Goal: Information Seeking & Learning: Compare options

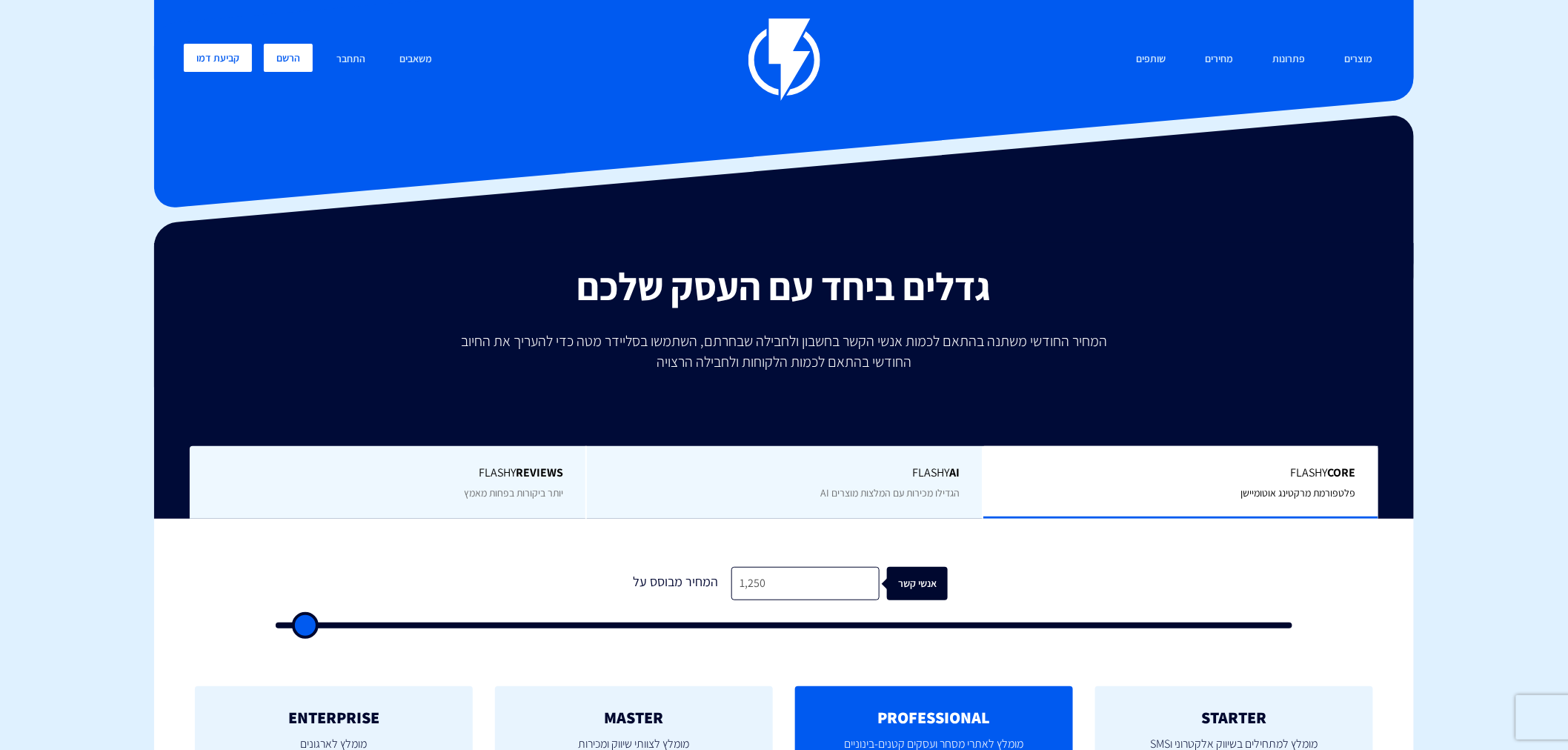
click at [269, 60] on link "הרשם" at bounding box center [288, 58] width 49 height 28
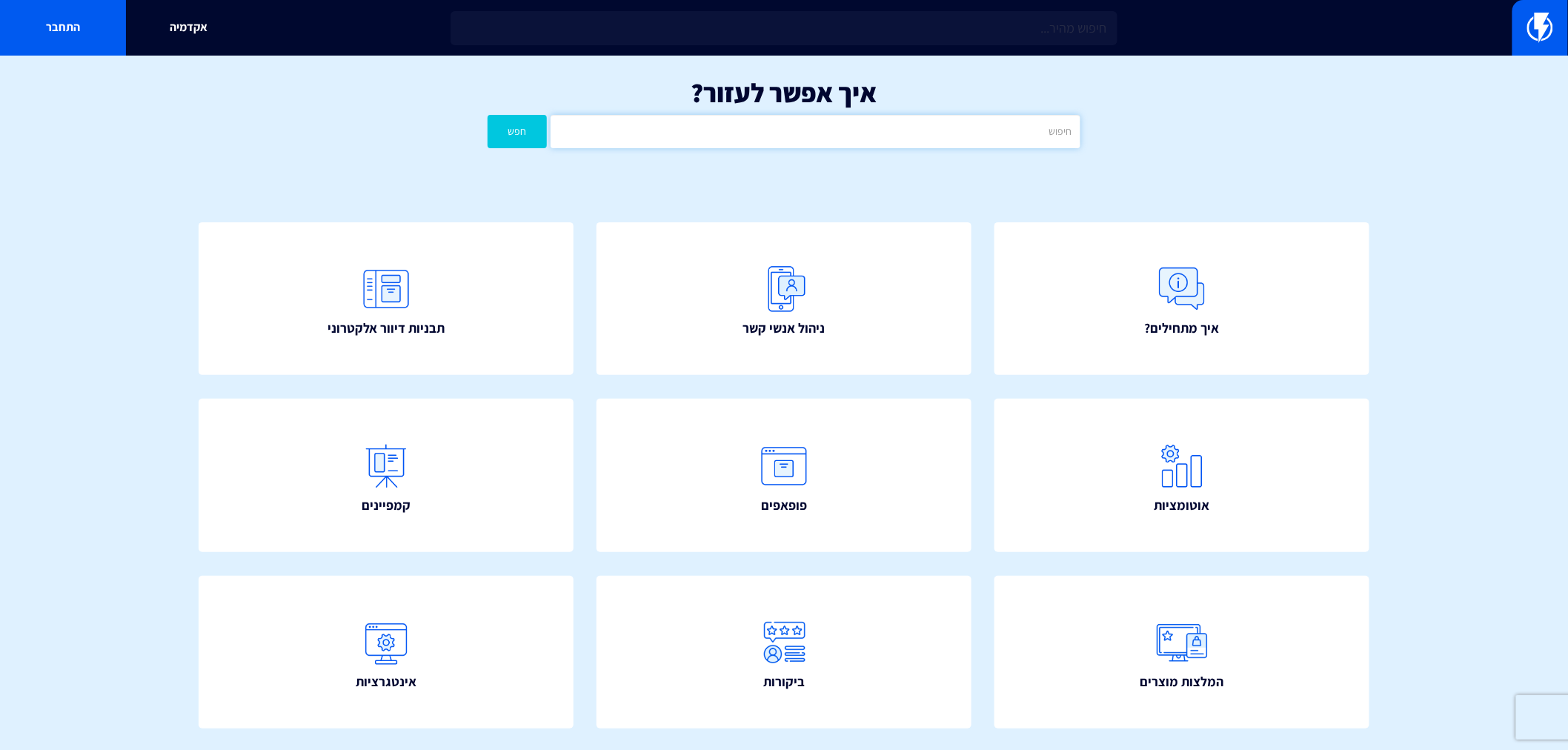
click at [824, 130] on input "text" at bounding box center [815, 132] width 530 height 34
type input "כ"
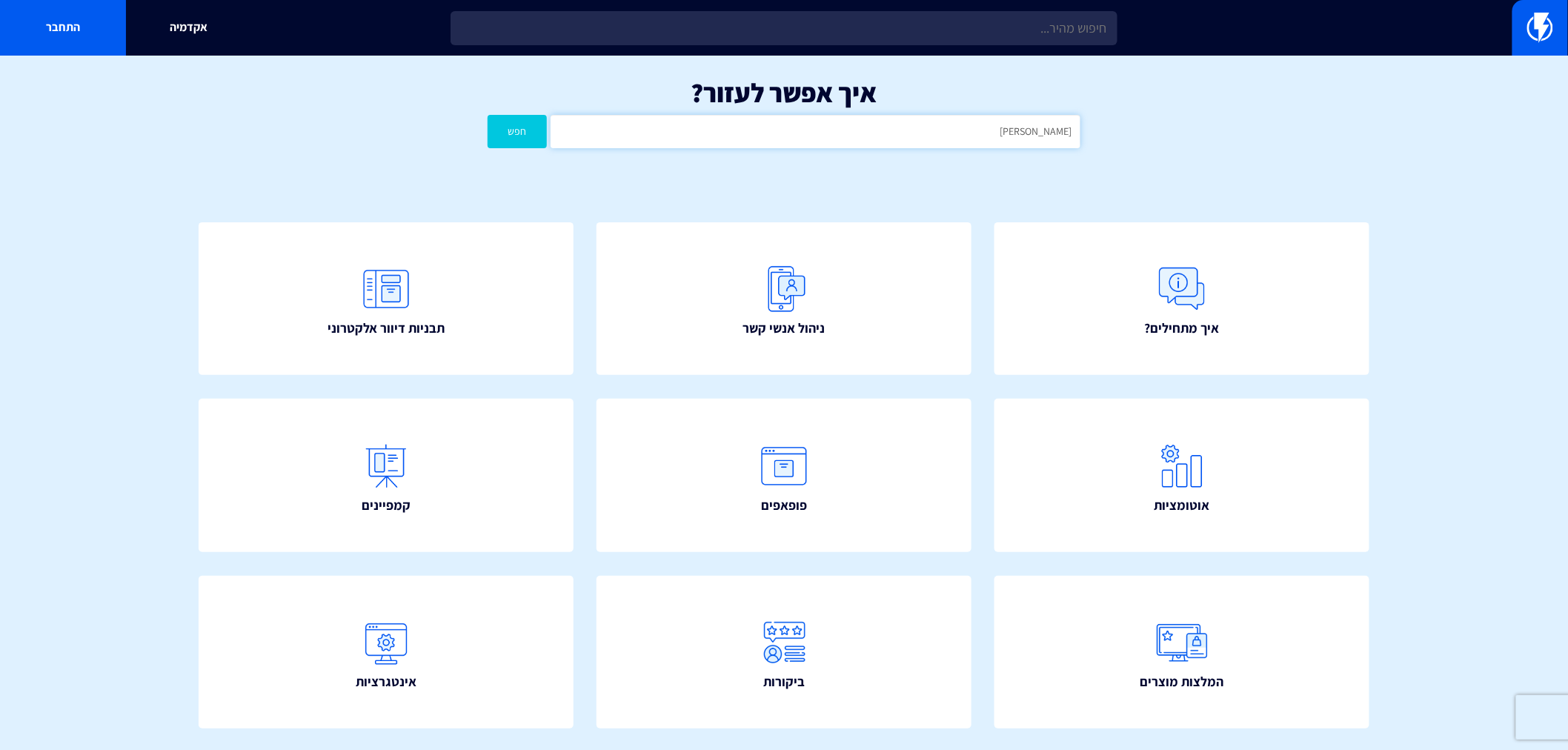
click at [487, 115] on button "חפש" at bounding box center [517, 132] width 59 height 34
click at [1000, 120] on input "[PERSON_NAME]" at bounding box center [815, 132] width 530 height 34
click at [1000, 120] on input "אקטיב טרייל" at bounding box center [815, 132] width 530 height 34
type input "active trail"
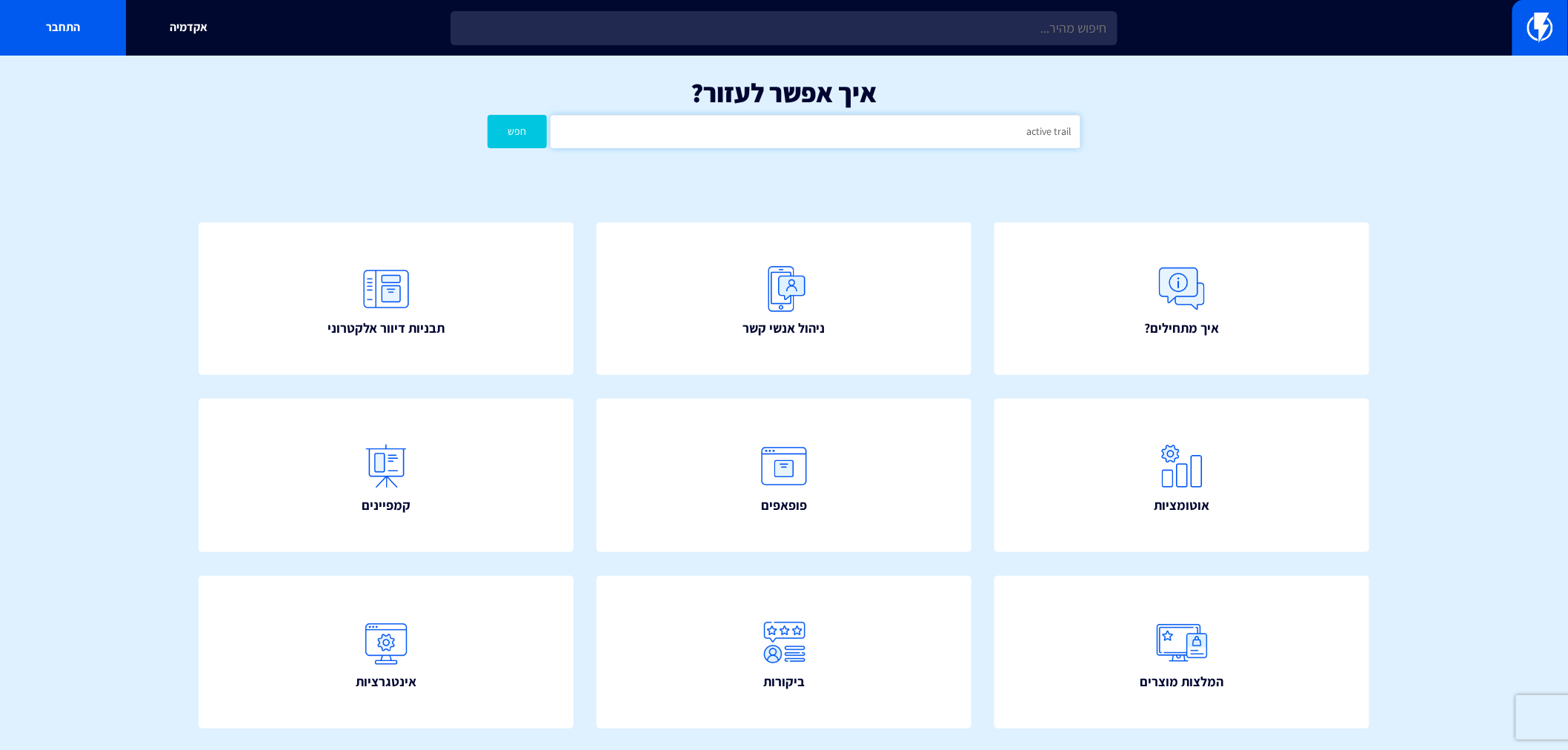
click at [487, 115] on button "חפש" at bounding box center [517, 132] width 59 height 34
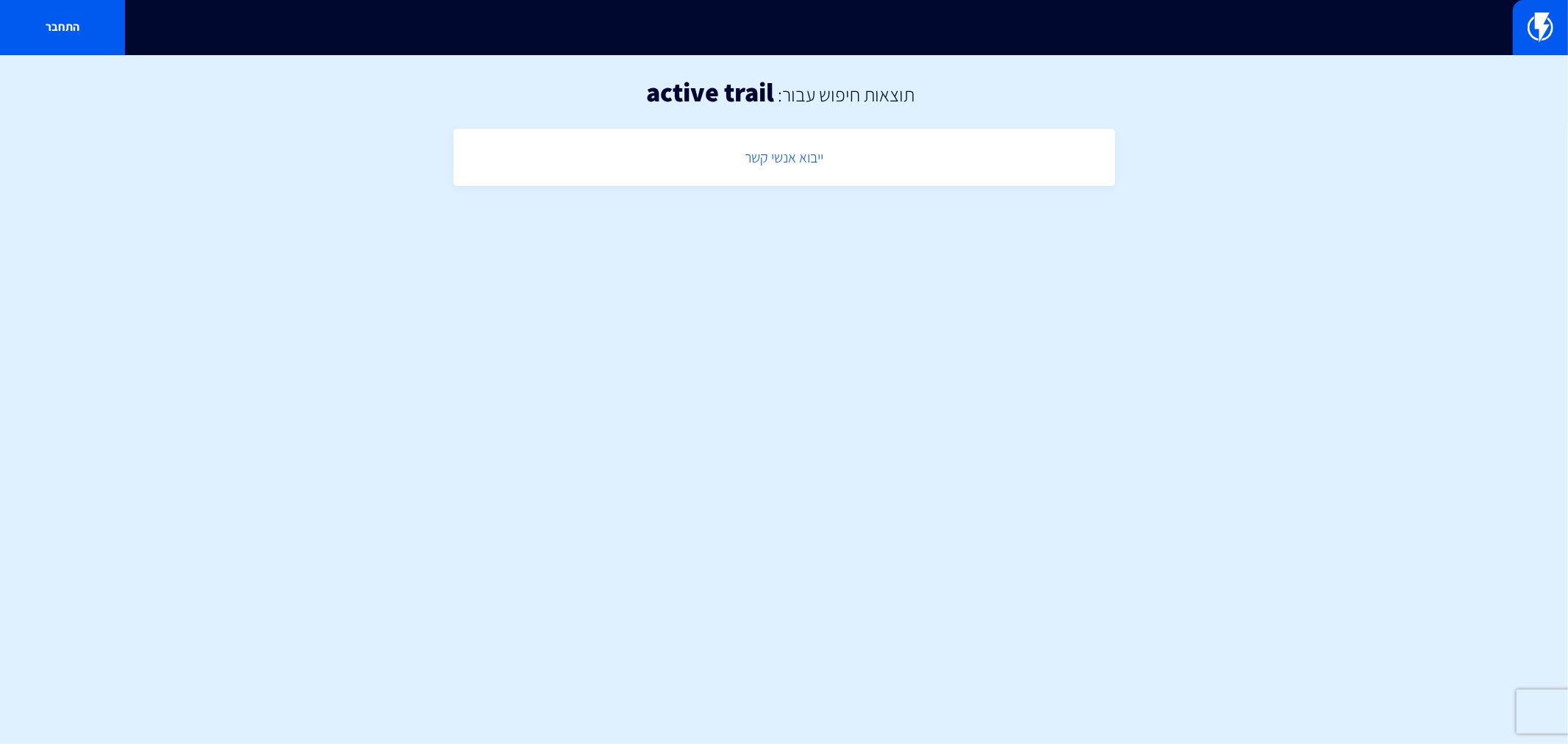
click at [812, 156] on link "ייבוא אנשי קשר" at bounding box center [784, 157] width 647 height 44
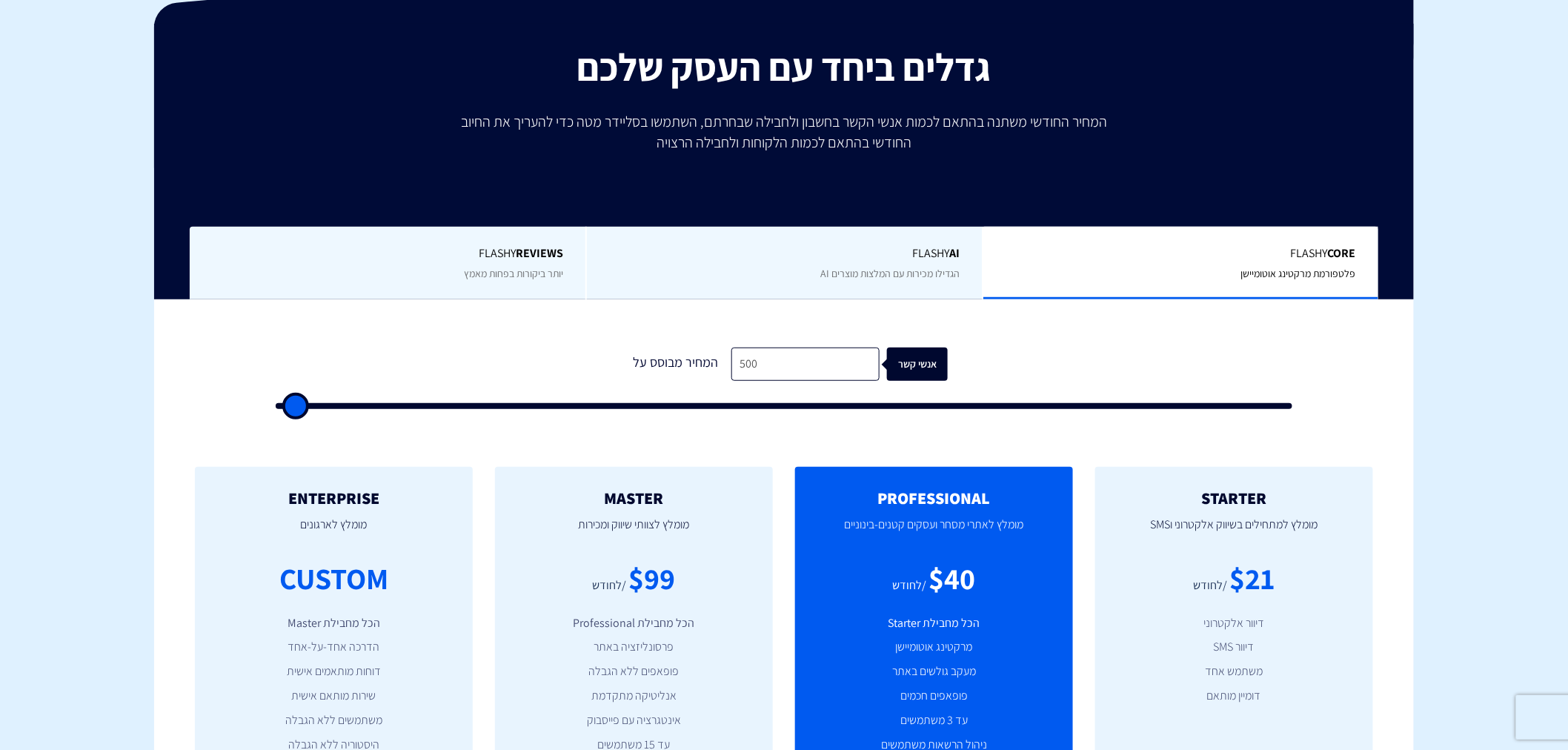
type input "1"
type input "500"
type input "10"
type input "500"
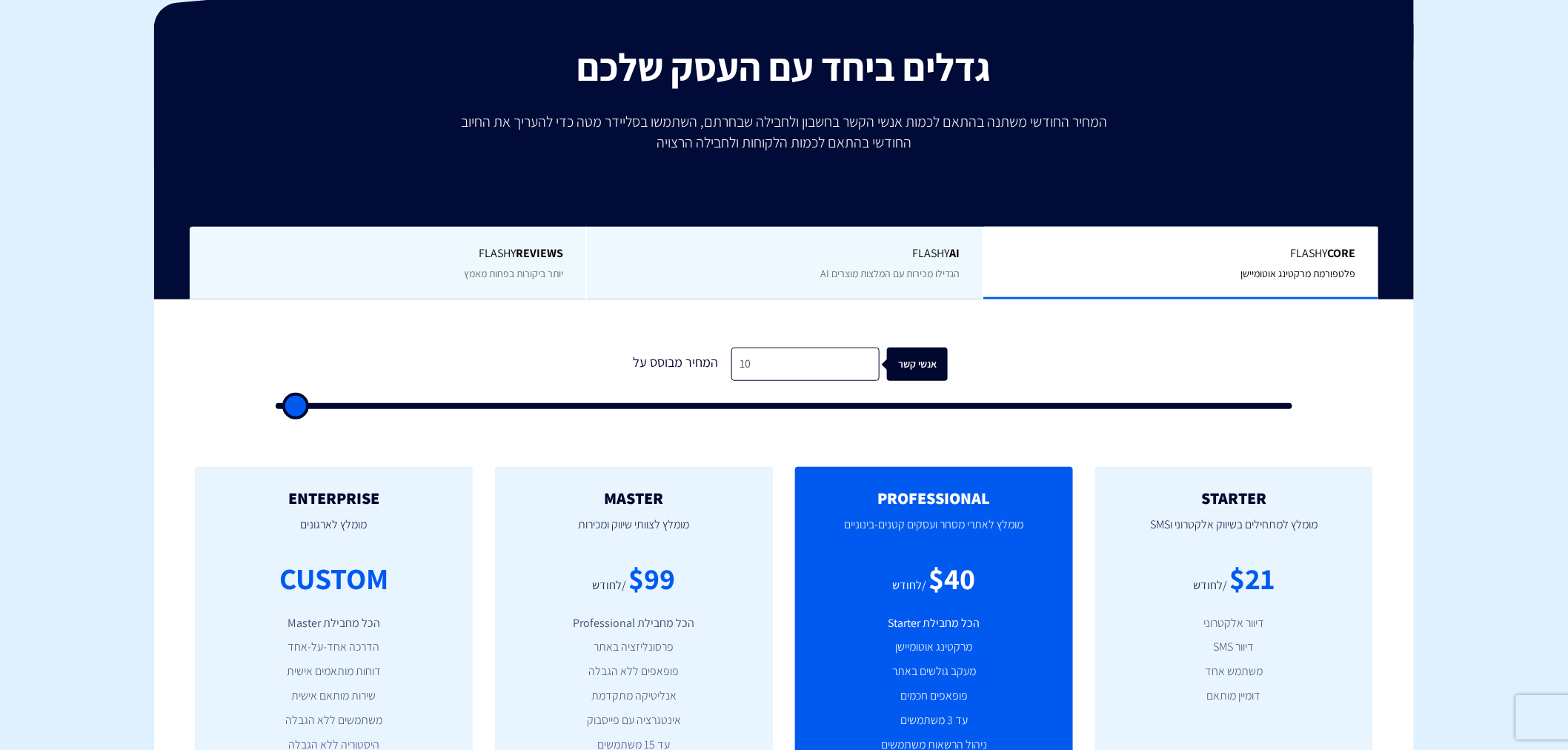
scroll to position [0, 0]
type input "100"
type input "500"
type input "1,000"
type input "1000"
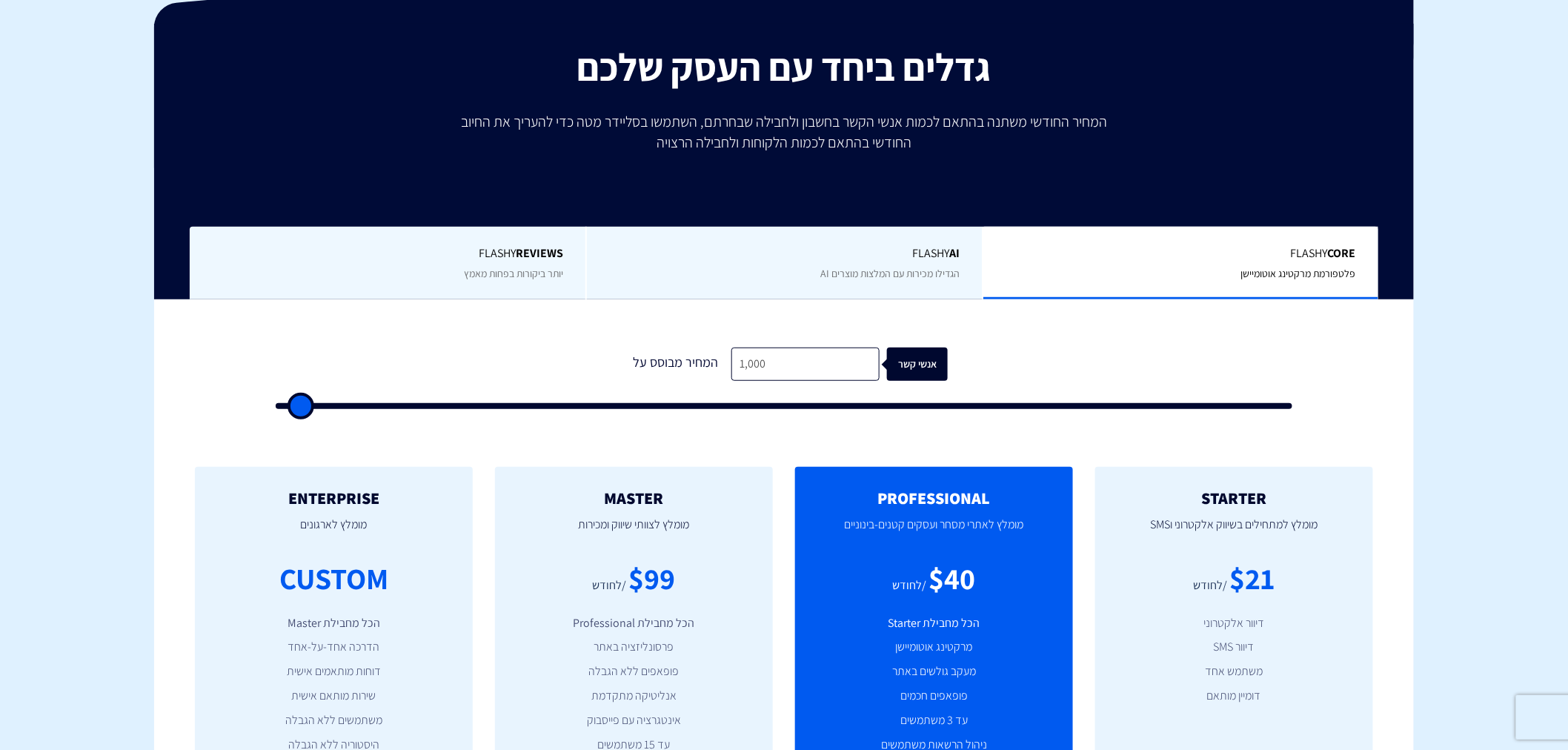
type input "10,000"
type input "10000"
drag, startPoint x: 804, startPoint y: 365, endPoint x: 716, endPoint y: 360, distance: 88.1
click at [716, 360] on div "המחיר מבוסס על 10,000 אנשי קשר" at bounding box center [783, 364] width 328 height 34
click at [646, 342] on div "0 המחיר מבוסס על 10,000 אנשי קשר" at bounding box center [783, 373] width 1046 height 126
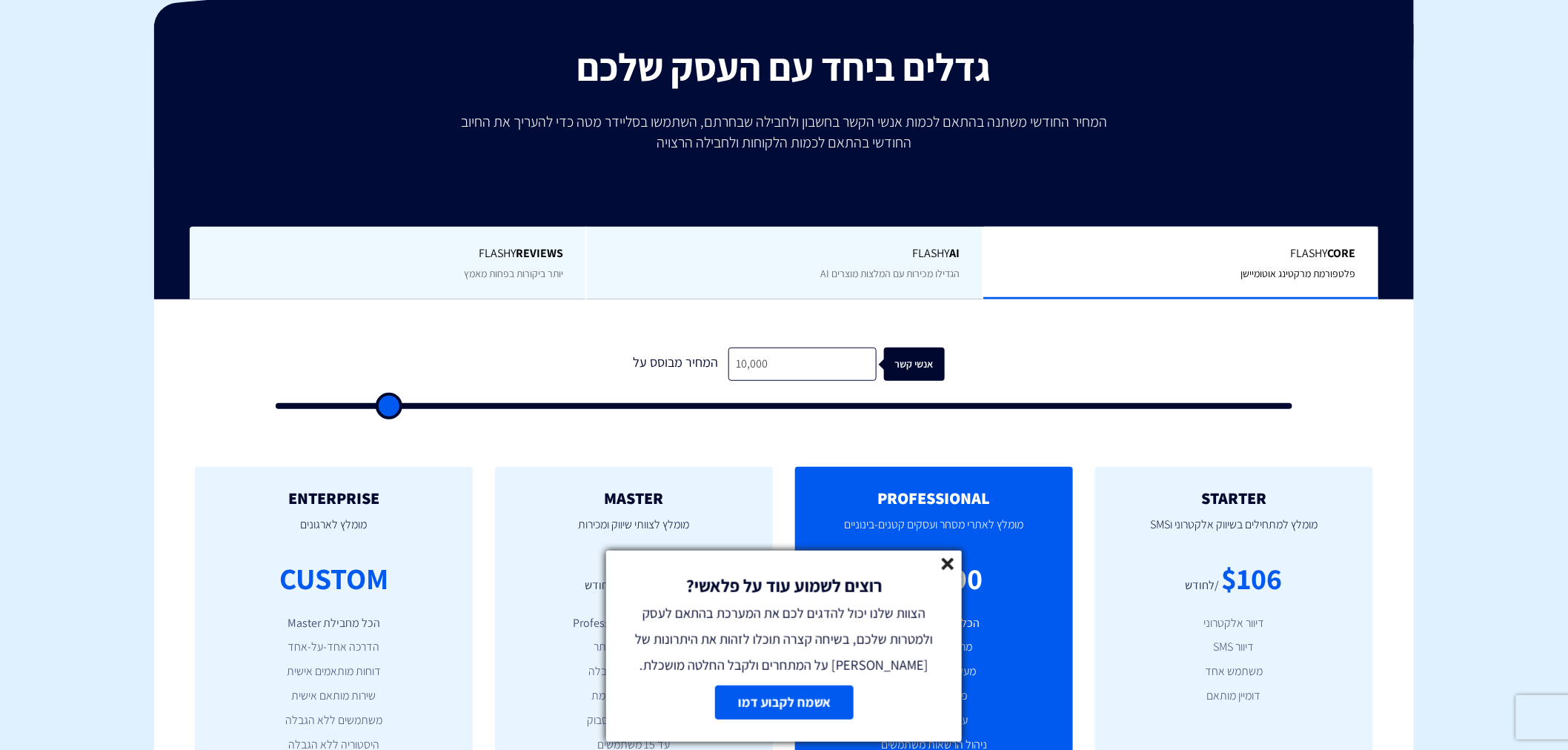
click at [941, 560] on div "רוצים לשמוע עוד על פלאשי? הצוות שלנו יכול להדגים לכם את המערכת בהתאם לעסק ולמטר…" at bounding box center [784, 614] width 356 height 127
click at [941, 560] on icon at bounding box center [947, 564] width 13 height 13
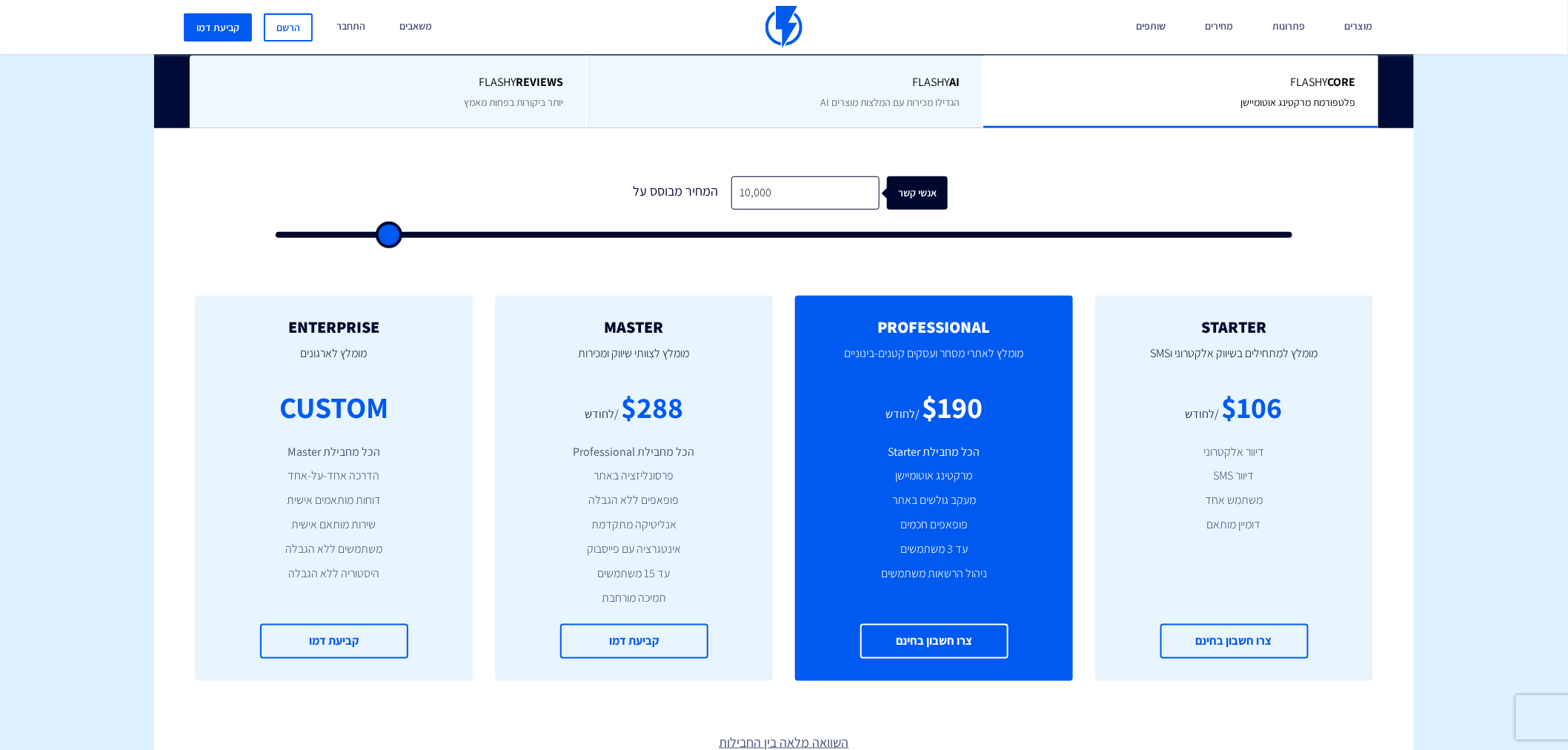
scroll to position [439, 0]
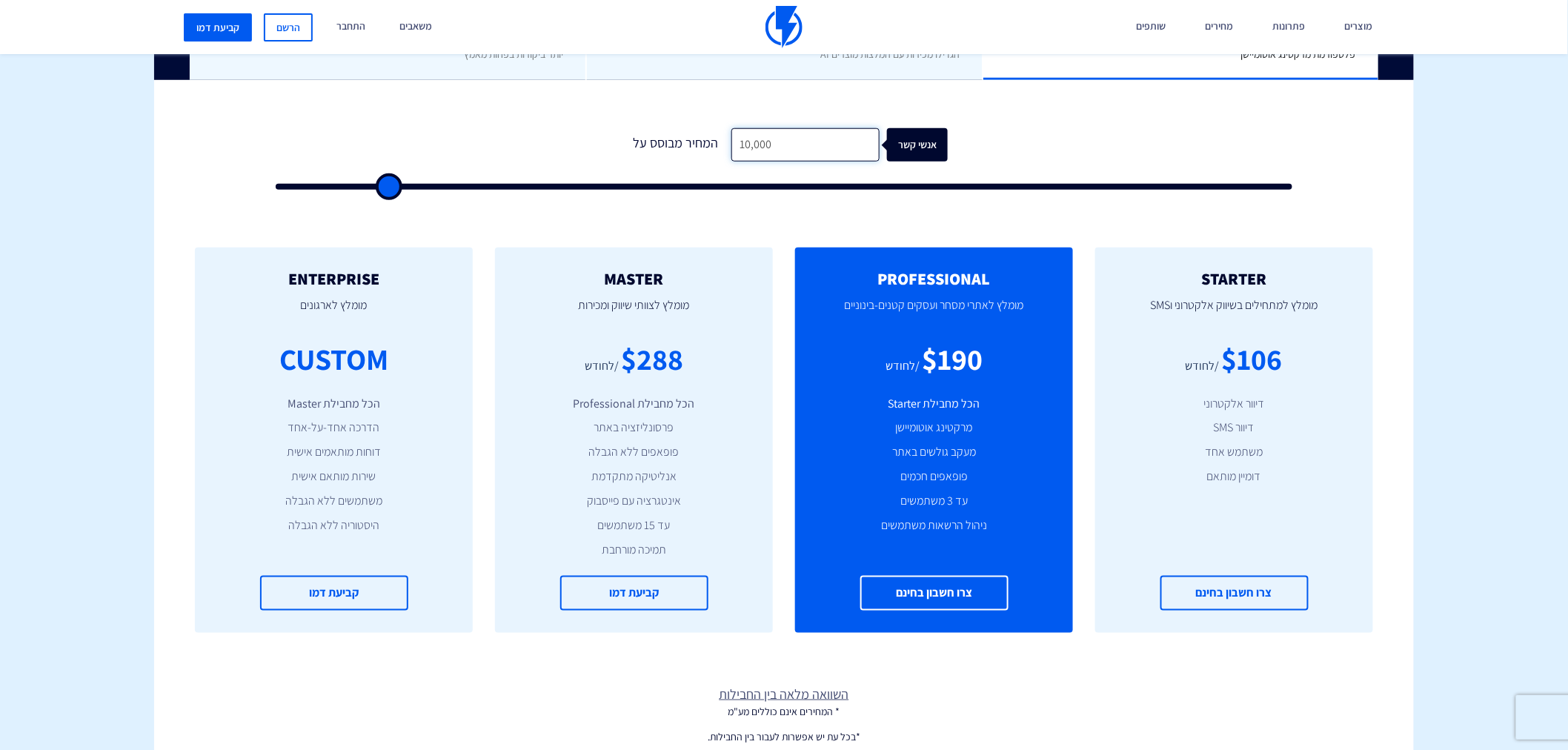
click at [797, 145] on input "10,000" at bounding box center [805, 144] width 148 height 34
type input "2"
type input "500"
type input "20"
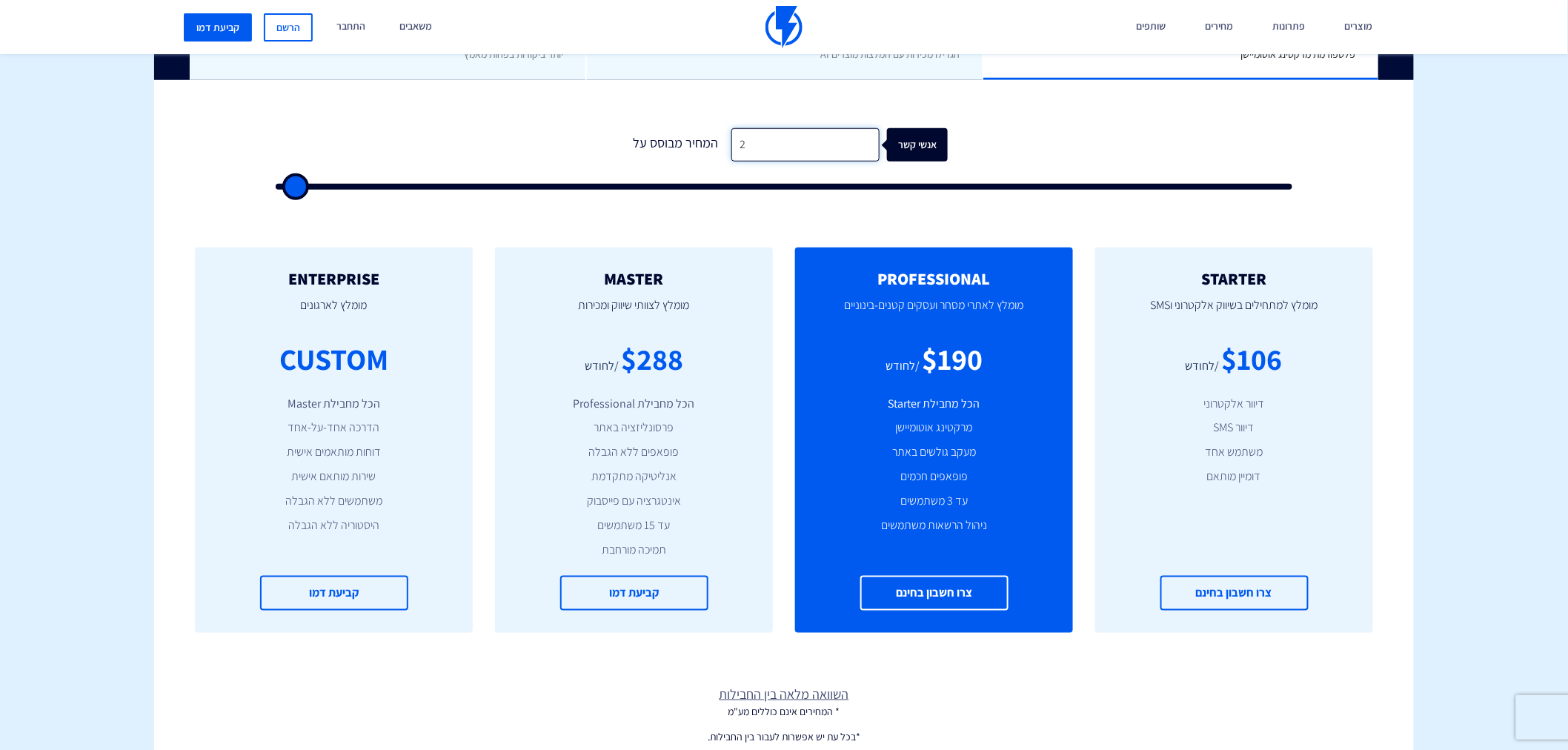
type input "500"
type input "200"
type input "500"
type input "2,000"
type input "2000"
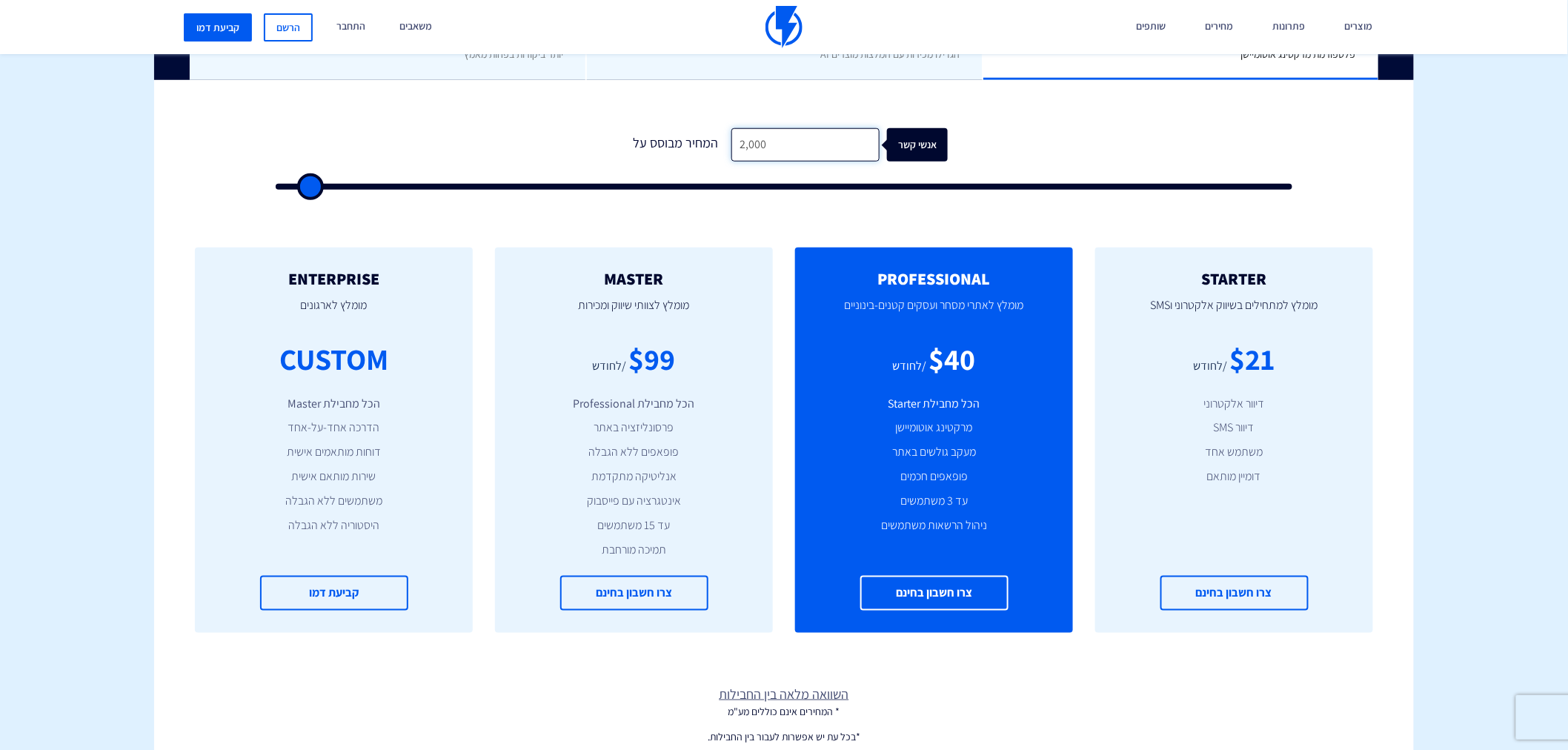
type input "20,000"
type input "20000"
drag, startPoint x: 738, startPoint y: 143, endPoint x: 764, endPoint y: 144, distance: 26.0
click at [764, 144] on input "20,000" at bounding box center [805, 144] width 148 height 34
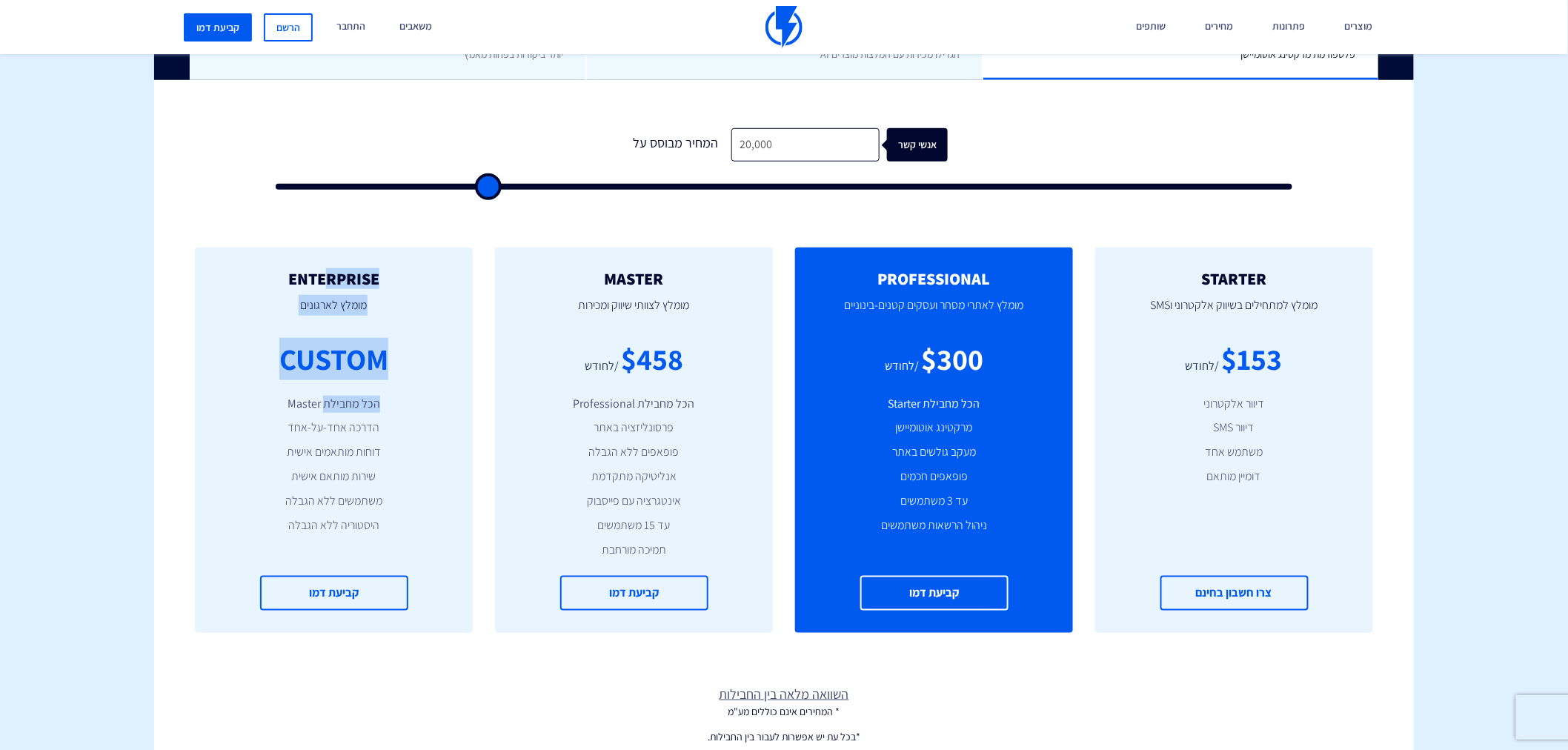
drag, startPoint x: 346, startPoint y: 267, endPoint x: 323, endPoint y: 410, distance: 144.8
click at [323, 410] on div "ENTERPRISE מומלץ לארגונים CUSTOM הכל מחבילת Master הדרכה אחד-על-אחד דוחות מותאמ…" at bounding box center [334, 440] width 278 height 385
click at [1279, 282] on h2 "STARTER" at bounding box center [1234, 279] width 233 height 18
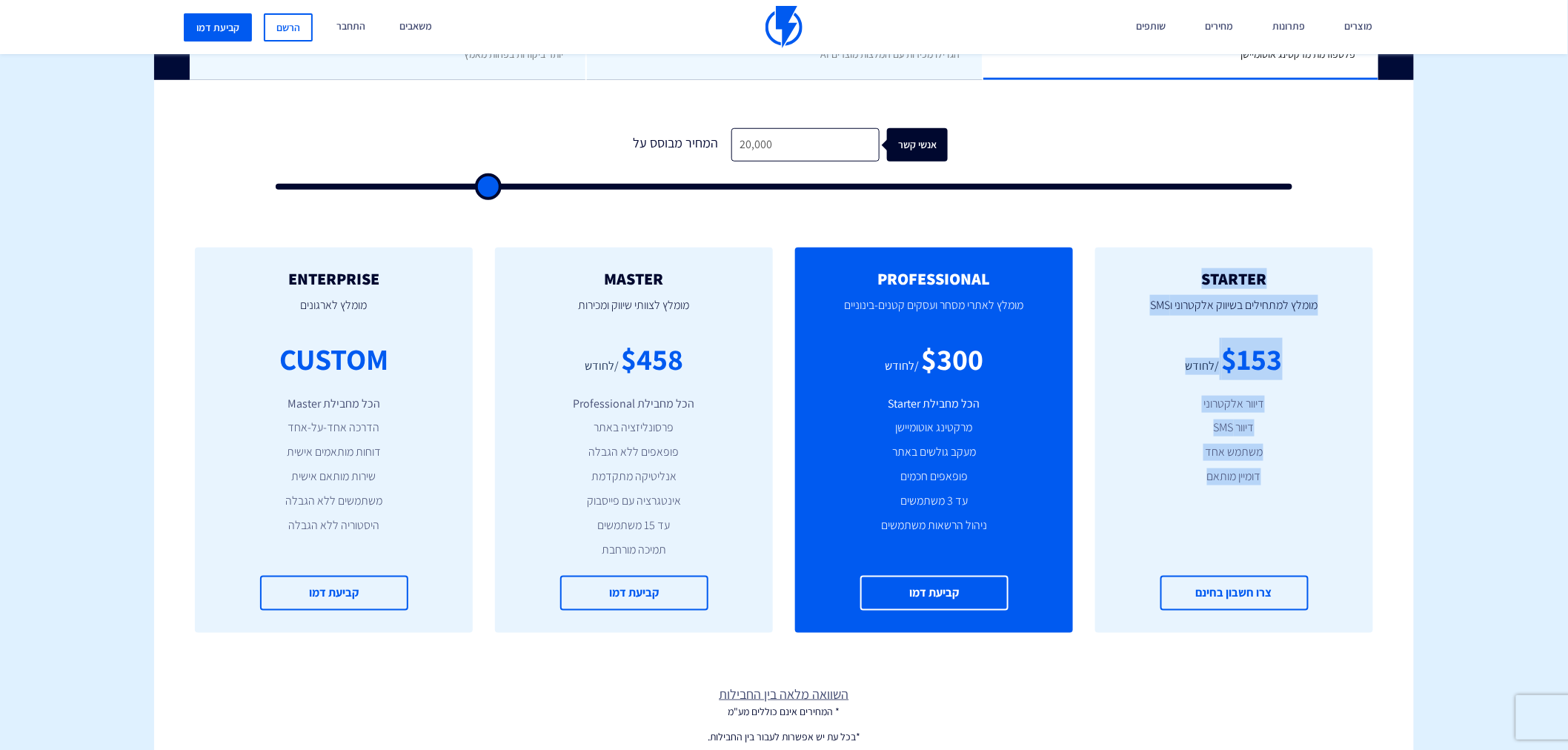
drag, startPoint x: 1275, startPoint y: 276, endPoint x: 1178, endPoint y: 502, distance: 245.9
click at [1178, 502] on div "STARTER מומלץ למתחילים בשיווק אלקטרוני וSMS $153 /לחודש דיוור אלקטרוני דיוור SM…" at bounding box center [1234, 440] width 278 height 385
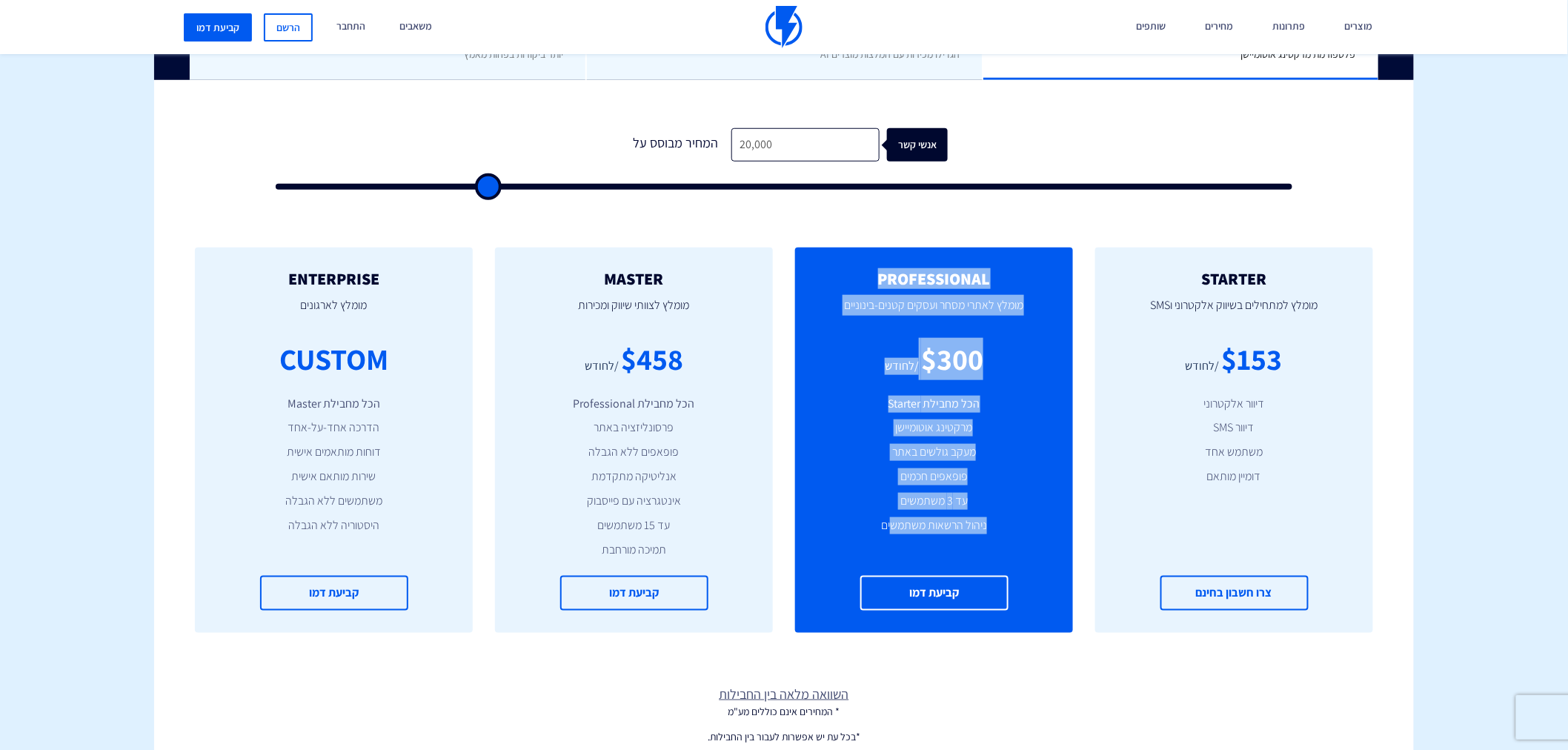
drag, startPoint x: 997, startPoint y: 279, endPoint x: 892, endPoint y: 526, distance: 268.4
click at [892, 526] on div "PROFESSIONAL מומלץ לאתרי מסחר ועסקים קטנים-בינוניים $300 /לחודש הכל מחבילת Star…" at bounding box center [934, 440] width 278 height 385
click at [916, 373] on div "/לחודש" at bounding box center [902, 366] width 34 height 17
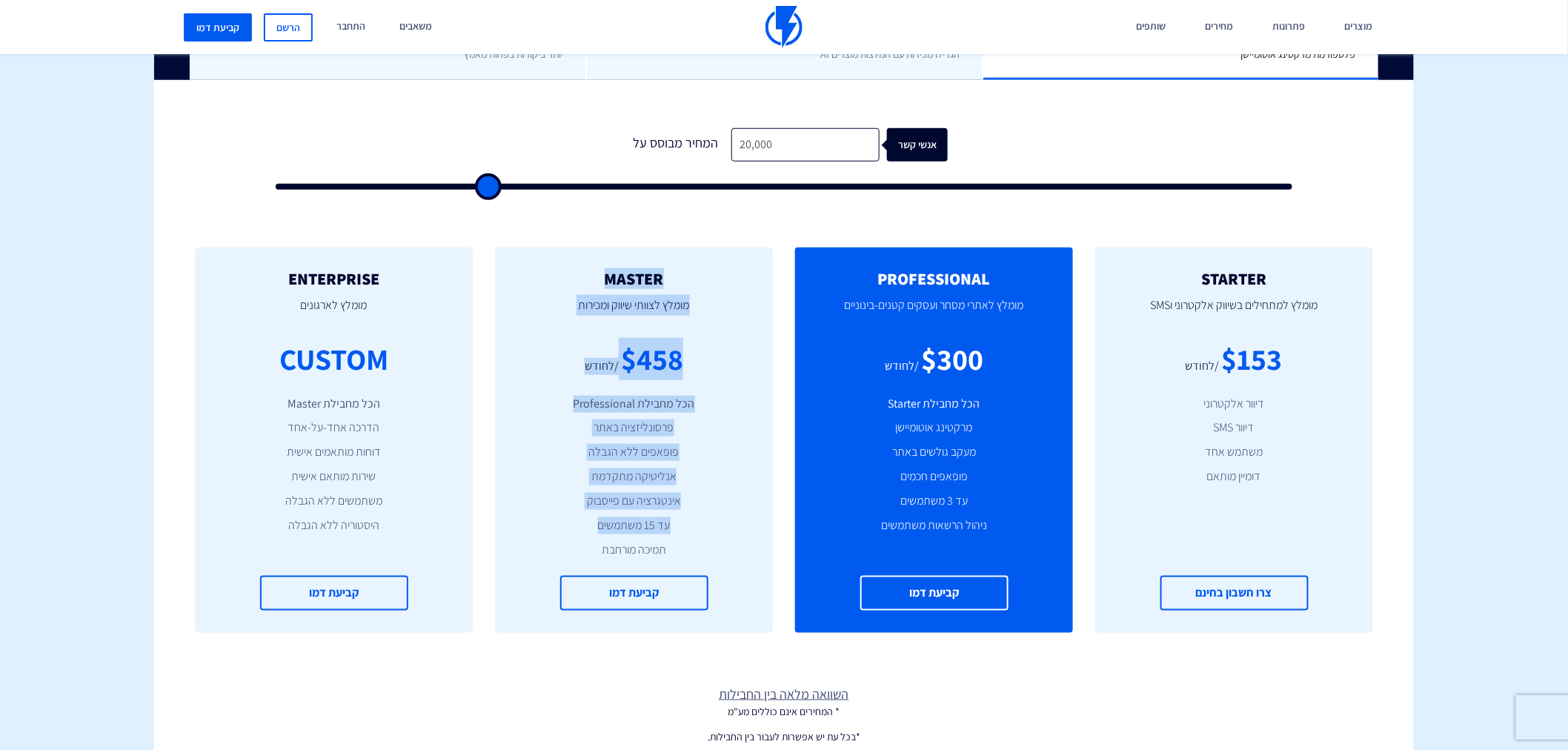
drag, startPoint x: 671, startPoint y: 275, endPoint x: 549, endPoint y: 510, distance: 264.8
click at [549, 510] on div "MASTER מומלץ לצוותי שיווק ומכירות $458 /לחודש הכל מחבילת Professional פרסונליזצ…" at bounding box center [634, 440] width 278 height 385
click at [549, 510] on ul "הכל מחבילת Professional פרסונליזציה באתר פופאפים ללא הגבלה אנליטיקה מתקדמת אינט…" at bounding box center [634, 477] width 233 height 163
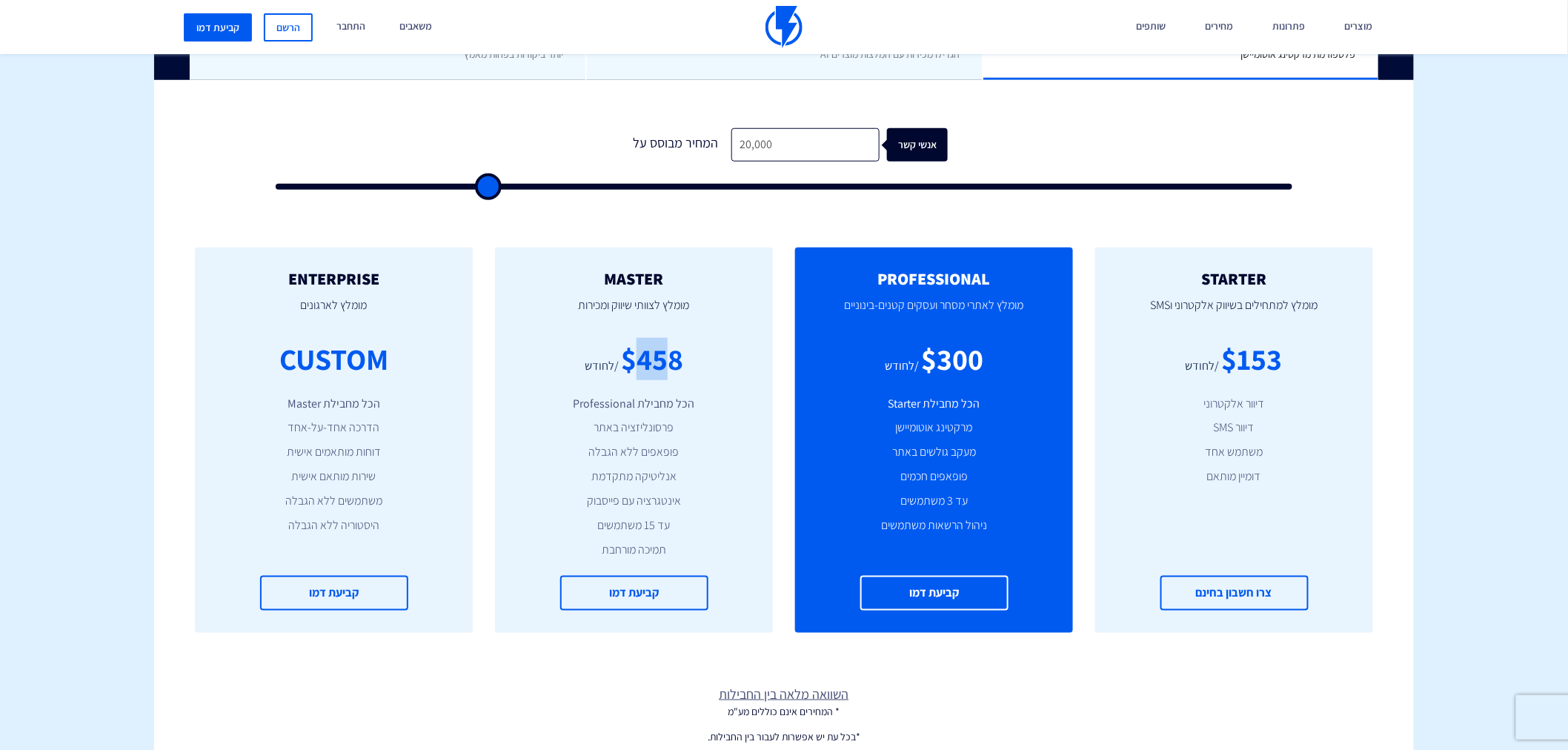
drag, startPoint x: 631, startPoint y: 359, endPoint x: 668, endPoint y: 362, distance: 37.1
click at [668, 362] on div "$458" at bounding box center [652, 359] width 62 height 42
click at [800, 138] on input "20,000" at bounding box center [805, 144] width 148 height 34
click at [650, 364] on div "$458" at bounding box center [652, 359] width 62 height 42
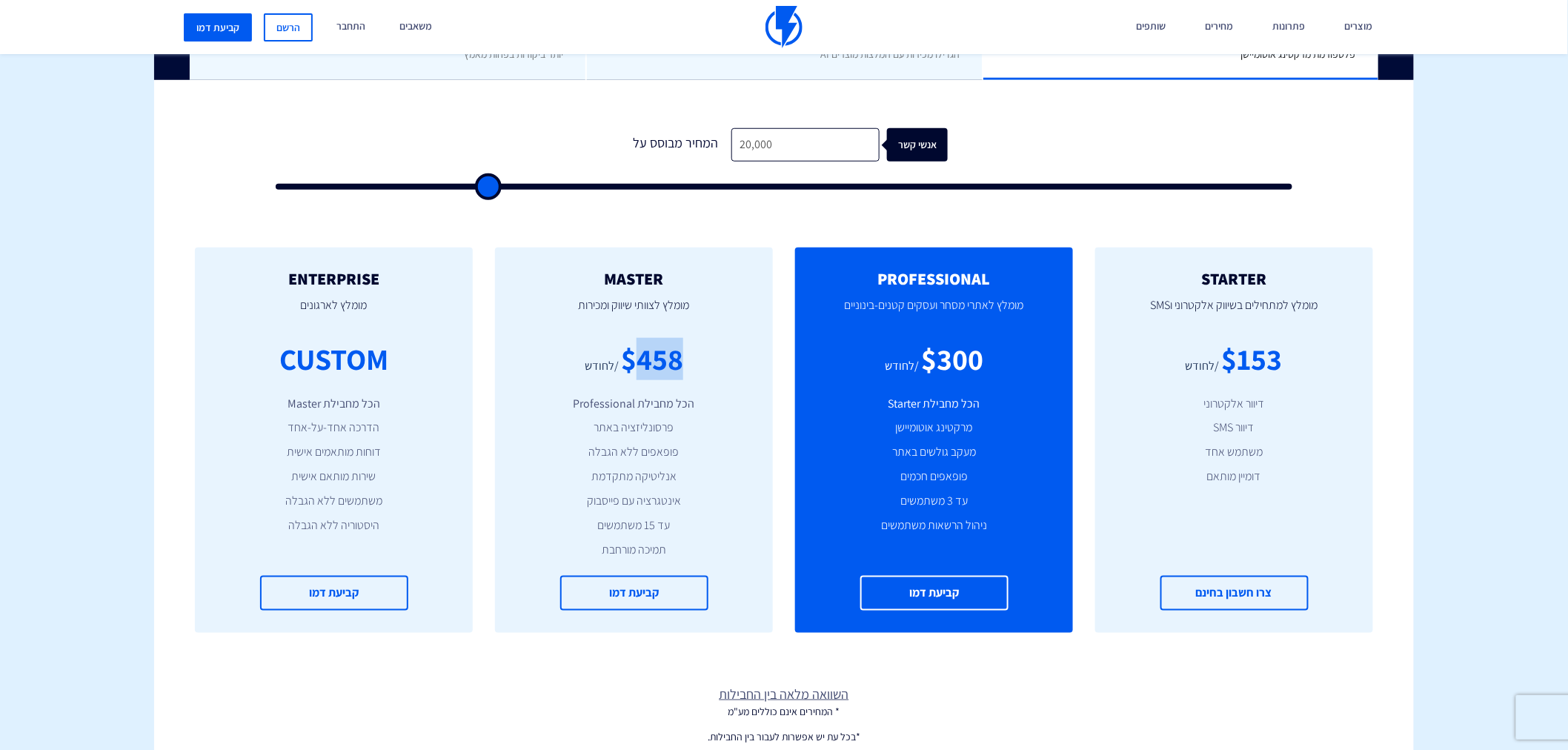
drag, startPoint x: 650, startPoint y: 364, endPoint x: 678, endPoint y: 367, distance: 28.2
click at [678, 367] on div "$458" at bounding box center [652, 359] width 62 height 42
drag, startPoint x: 625, startPoint y: 368, endPoint x: 683, endPoint y: 373, distance: 58.2
click at [683, 373] on div "$458 /לחודש" at bounding box center [634, 359] width 233 height 42
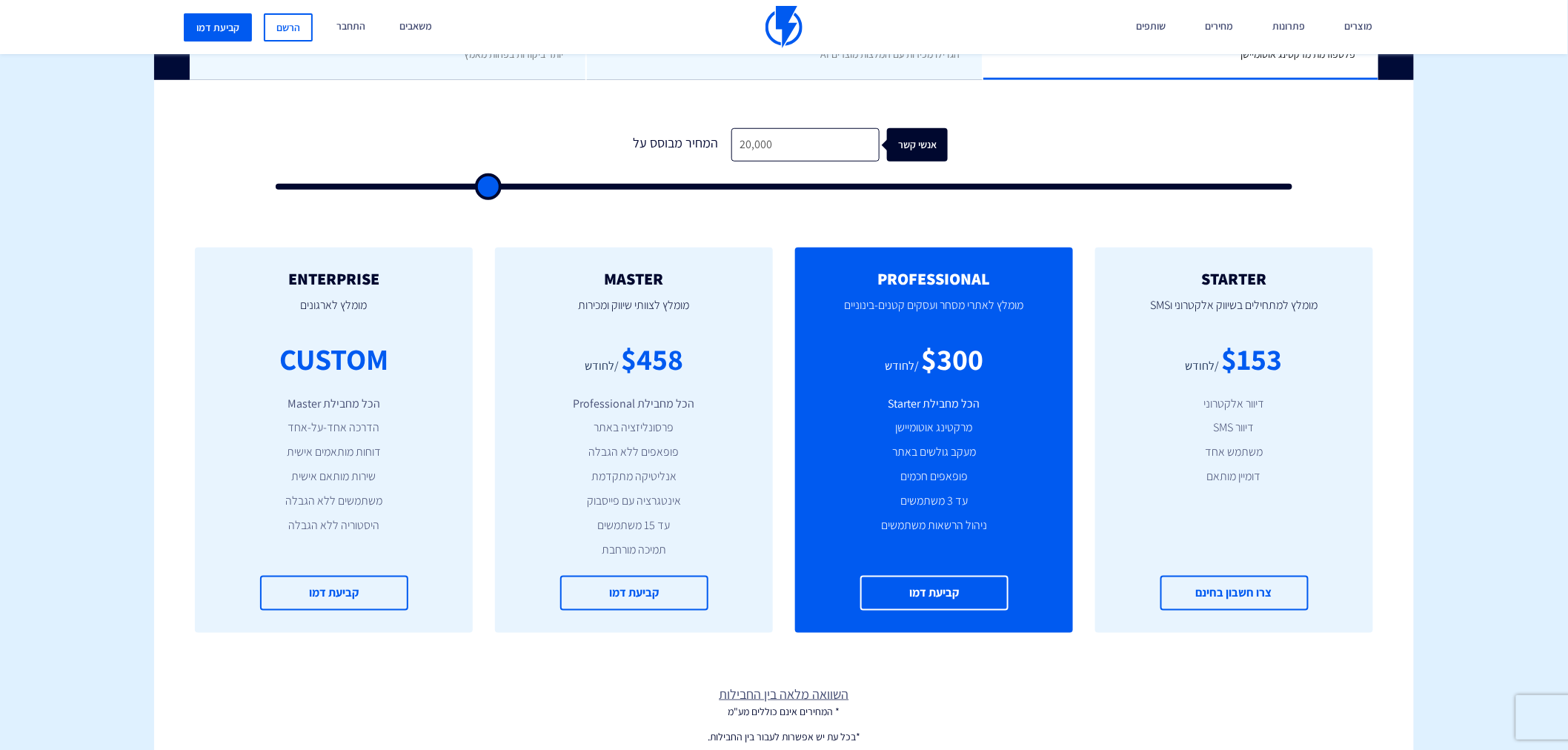
click at [683, 373] on div "$458 /לחודש" at bounding box center [634, 359] width 233 height 42
click at [640, 366] on div "$458" at bounding box center [652, 359] width 62 height 42
drag, startPoint x: 683, startPoint y: 362, endPoint x: 699, endPoint y: 363, distance: 16.0
click at [699, 363] on div "$458 /לחודש" at bounding box center [634, 359] width 233 height 42
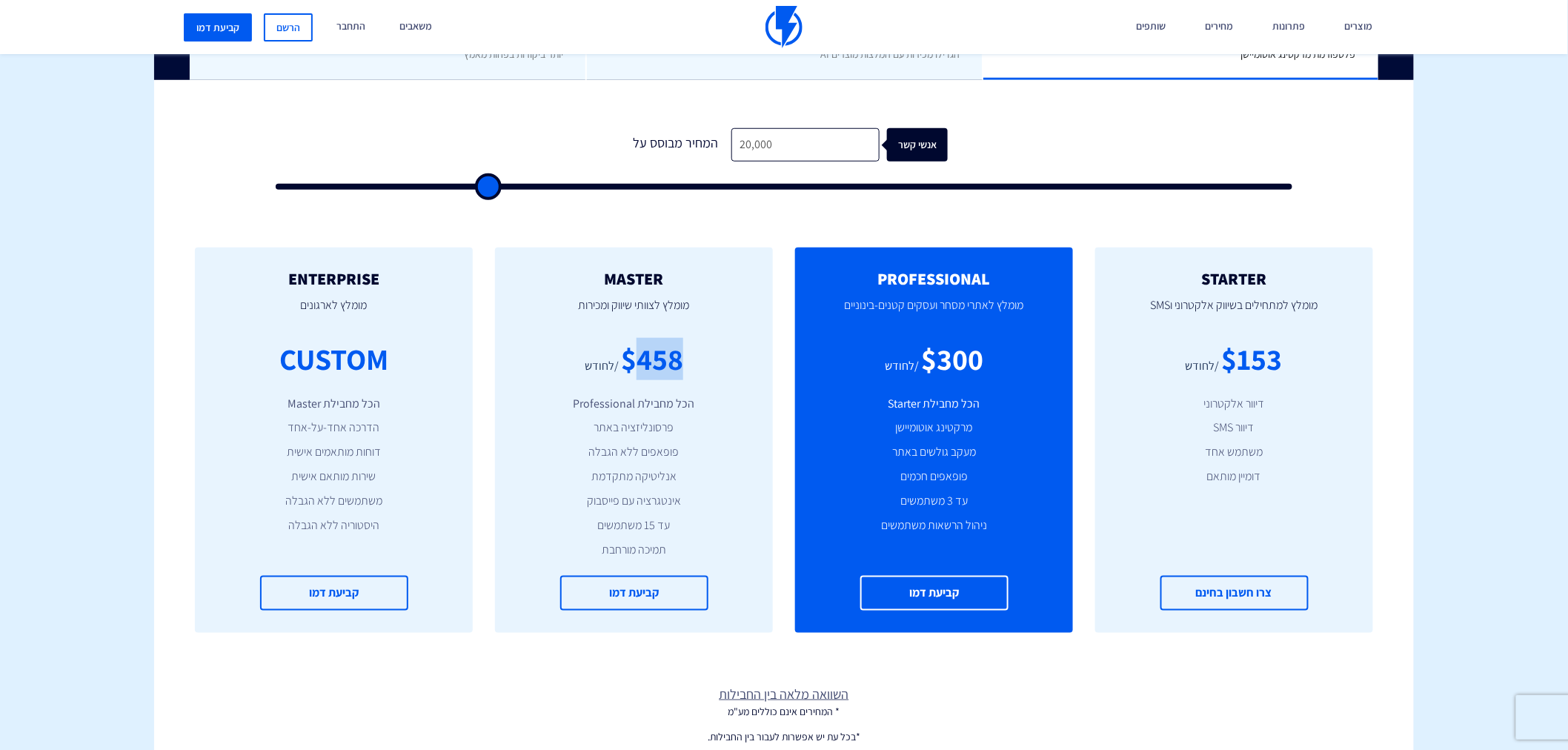
drag, startPoint x: 643, startPoint y: 352, endPoint x: 683, endPoint y: 360, distance: 40.8
click at [683, 360] on div "$458 /לחודש" at bounding box center [634, 359] width 233 height 42
click at [646, 285] on h2 "MASTER" at bounding box center [634, 279] width 233 height 18
click at [940, 323] on p "מומלץ לאתרי מסחר ועסקים קטנים-בינוניים" at bounding box center [934, 312] width 233 height 51
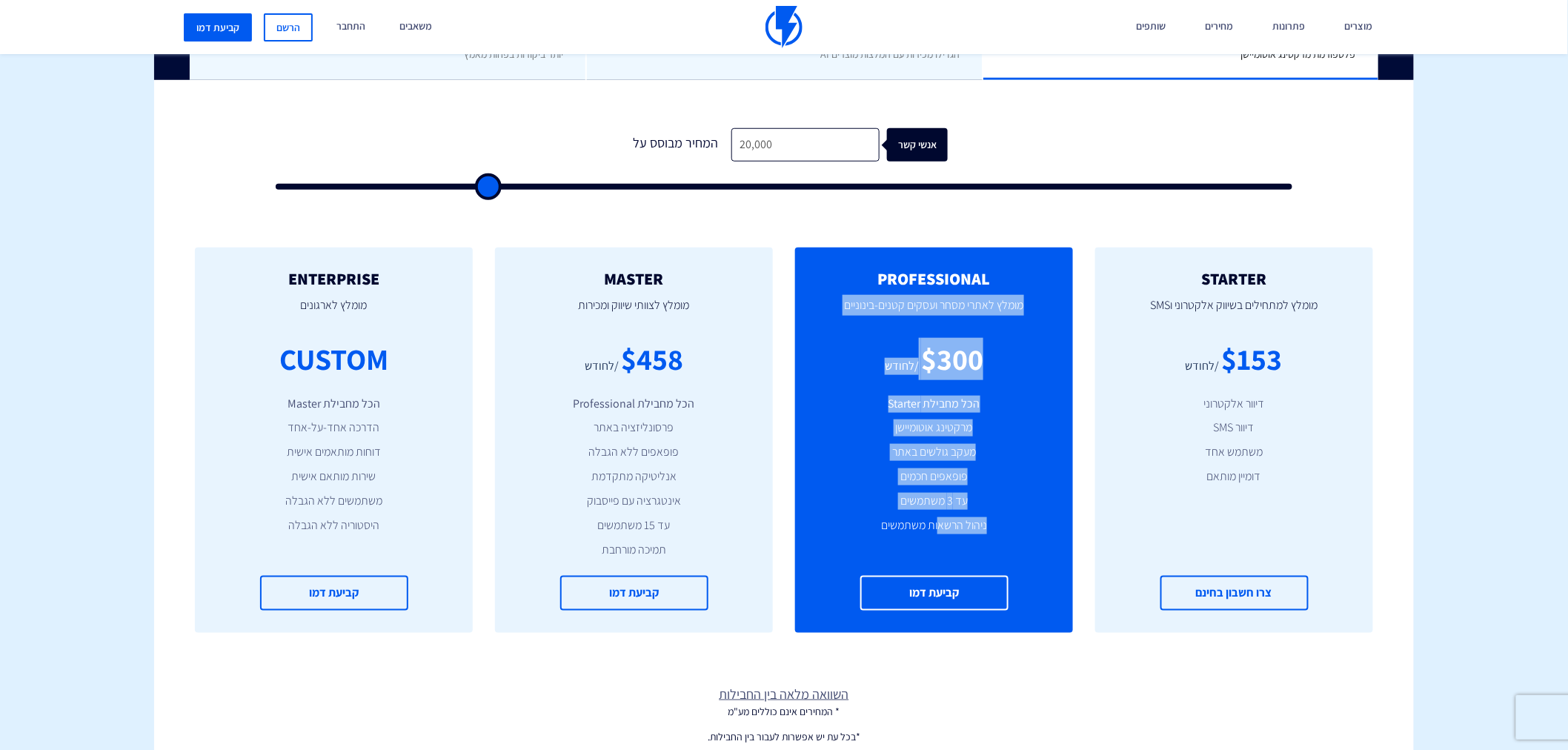
drag, startPoint x: 866, startPoint y: 273, endPoint x: 939, endPoint y: 523, distance: 260.4
click at [939, 523] on div "PROFESSIONAL מומלץ לאתרי מסחר ועסקים קטנים-בינוניים $300 /לחודש הכל מחבילת Star…" at bounding box center [934, 440] width 278 height 385
click at [939, 523] on li "ניהול הרשאות משתמשים" at bounding box center [934, 526] width 233 height 17
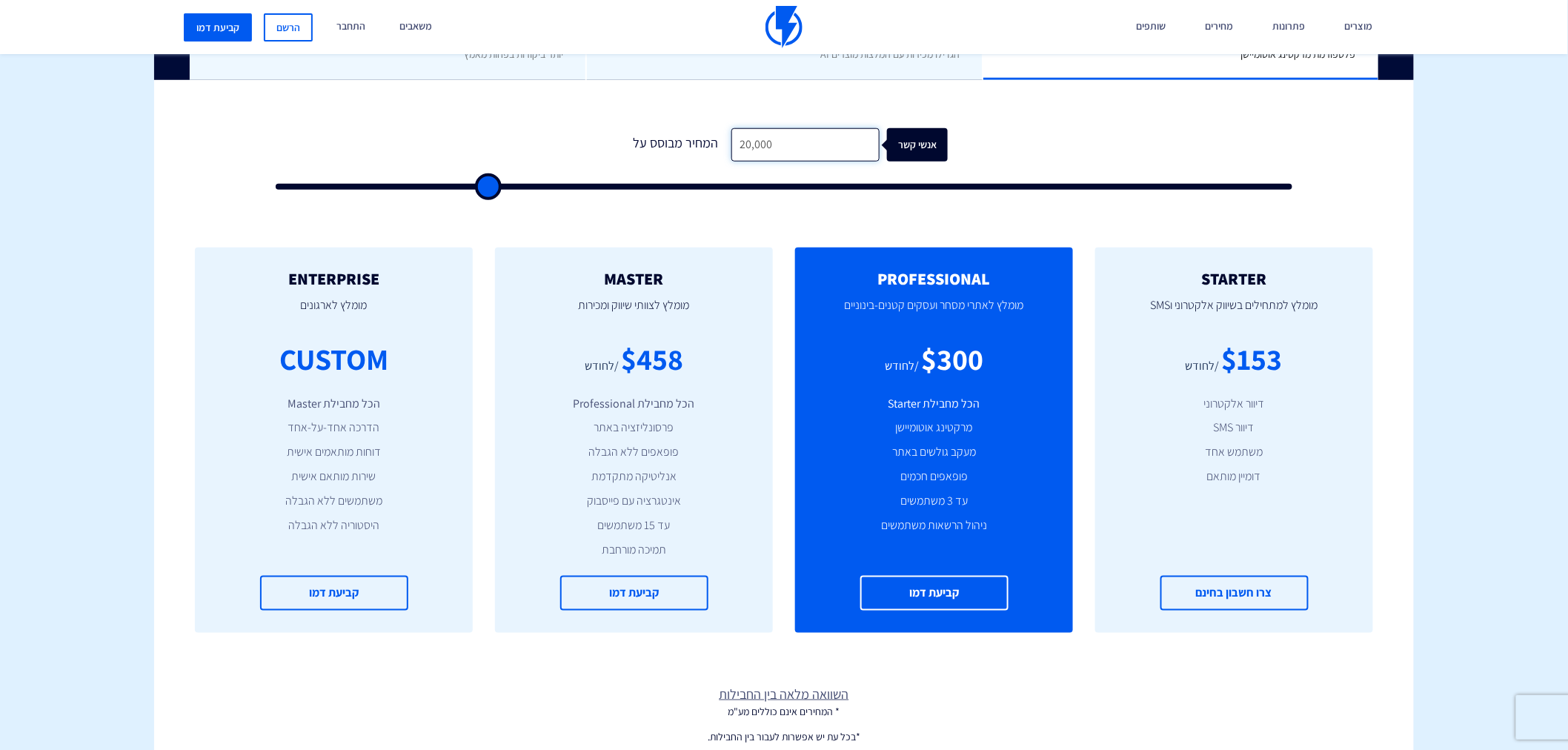
click at [794, 156] on input "20,000" at bounding box center [805, 144] width 148 height 34
type input "3"
type input "500"
type input "30"
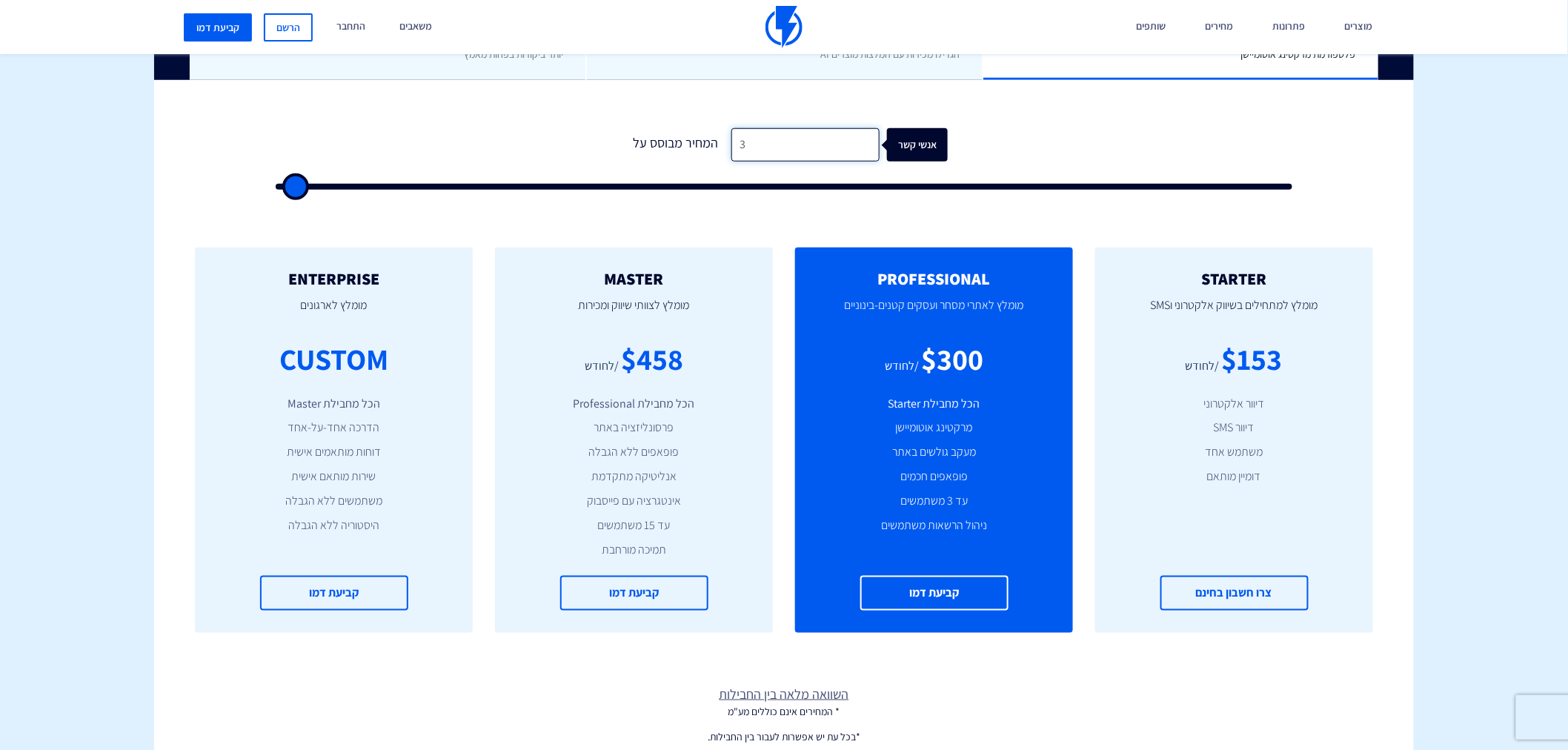
type input "500"
type input "300"
type input "500"
type input "3,000"
type input "3000"
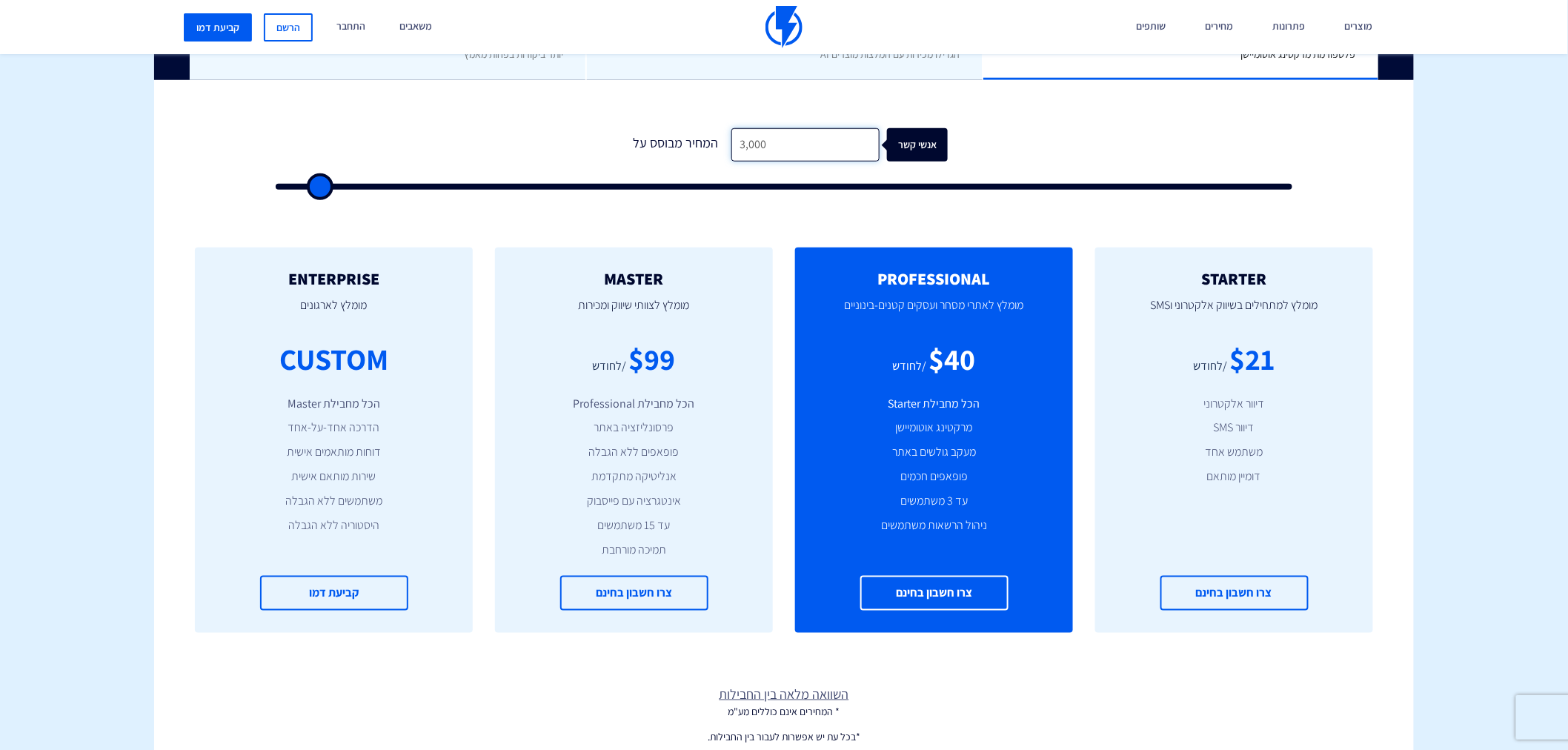
type input "30,000"
type input "30000"
drag, startPoint x: 640, startPoint y: 357, endPoint x: 683, endPoint y: 363, distance: 43.4
click at [683, 363] on div "$594" at bounding box center [652, 359] width 62 height 42
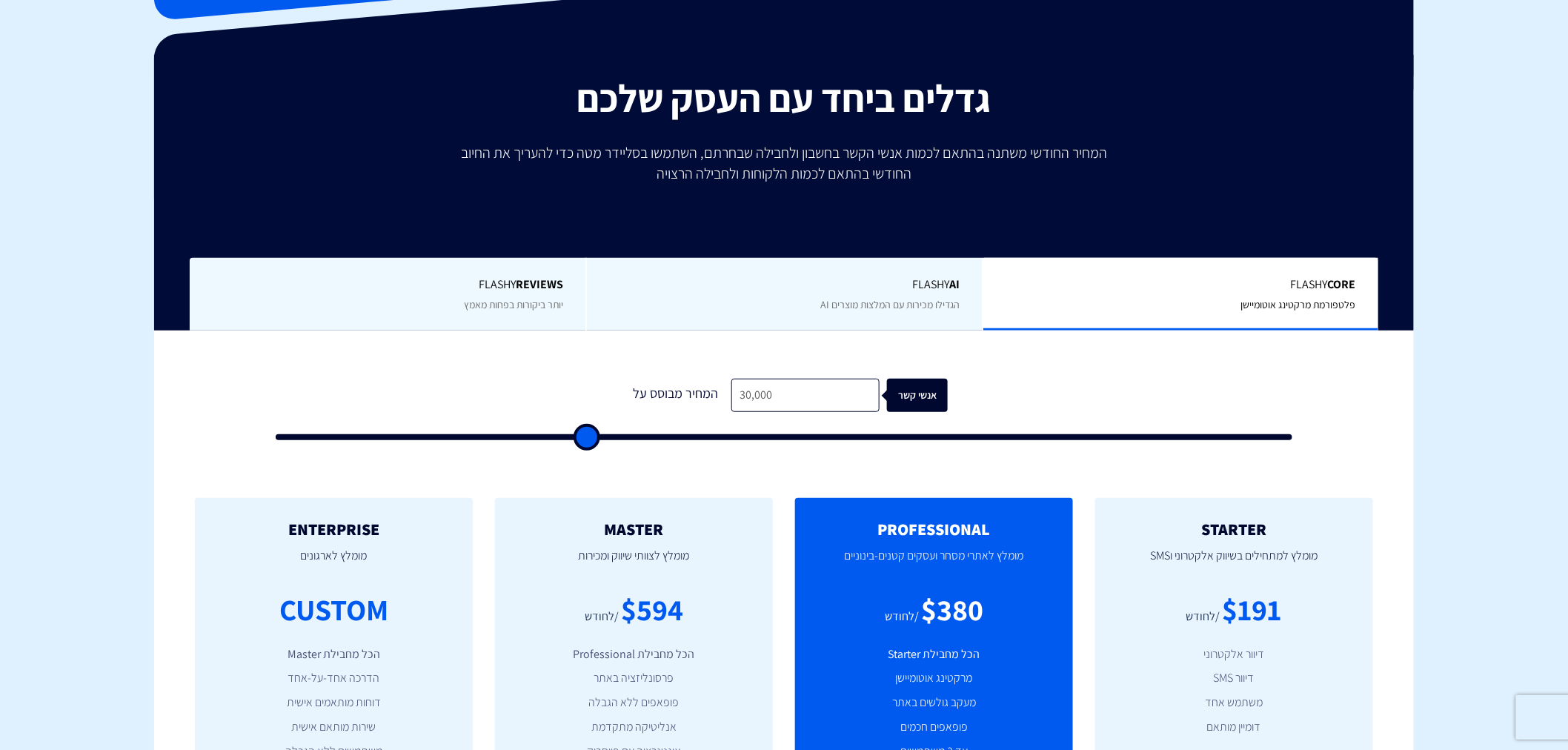
scroll to position [219, 0]
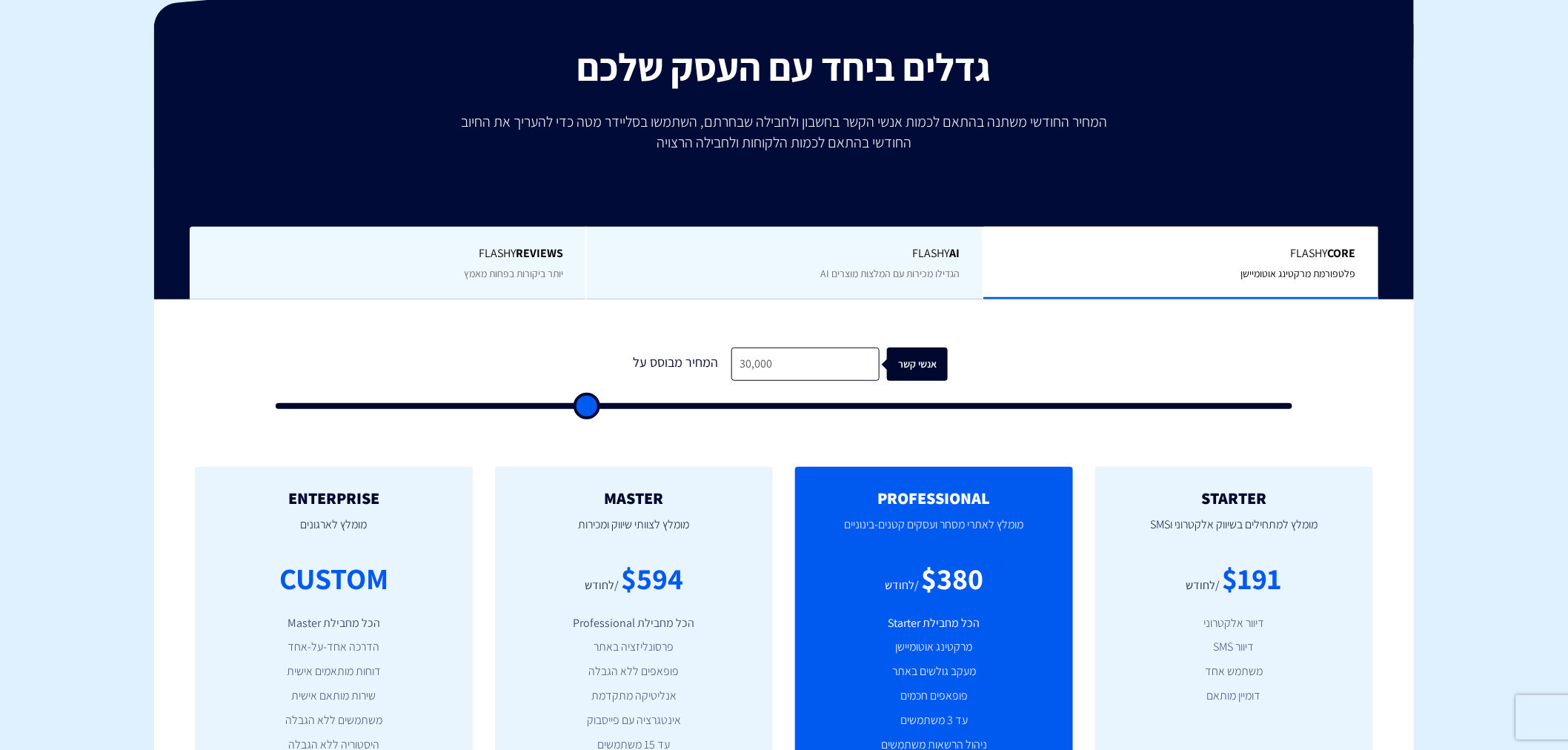
click at [523, 246] on b "REVIEWS" at bounding box center [539, 253] width 47 height 15
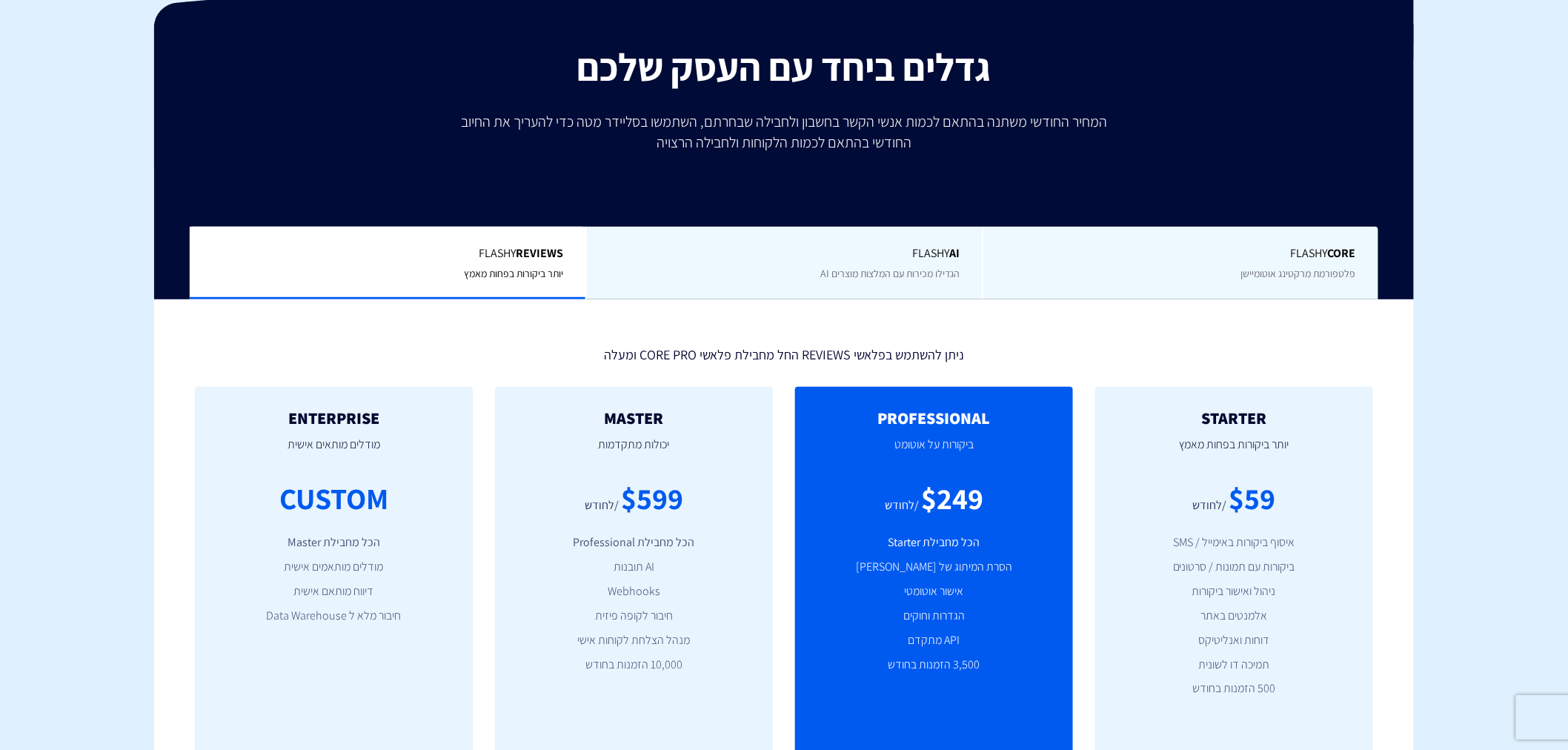
click at [1151, 235] on div "Flashy Core פלטפורמת מרקטינג אוטומיישן" at bounding box center [1179, 263] width 396 height 73
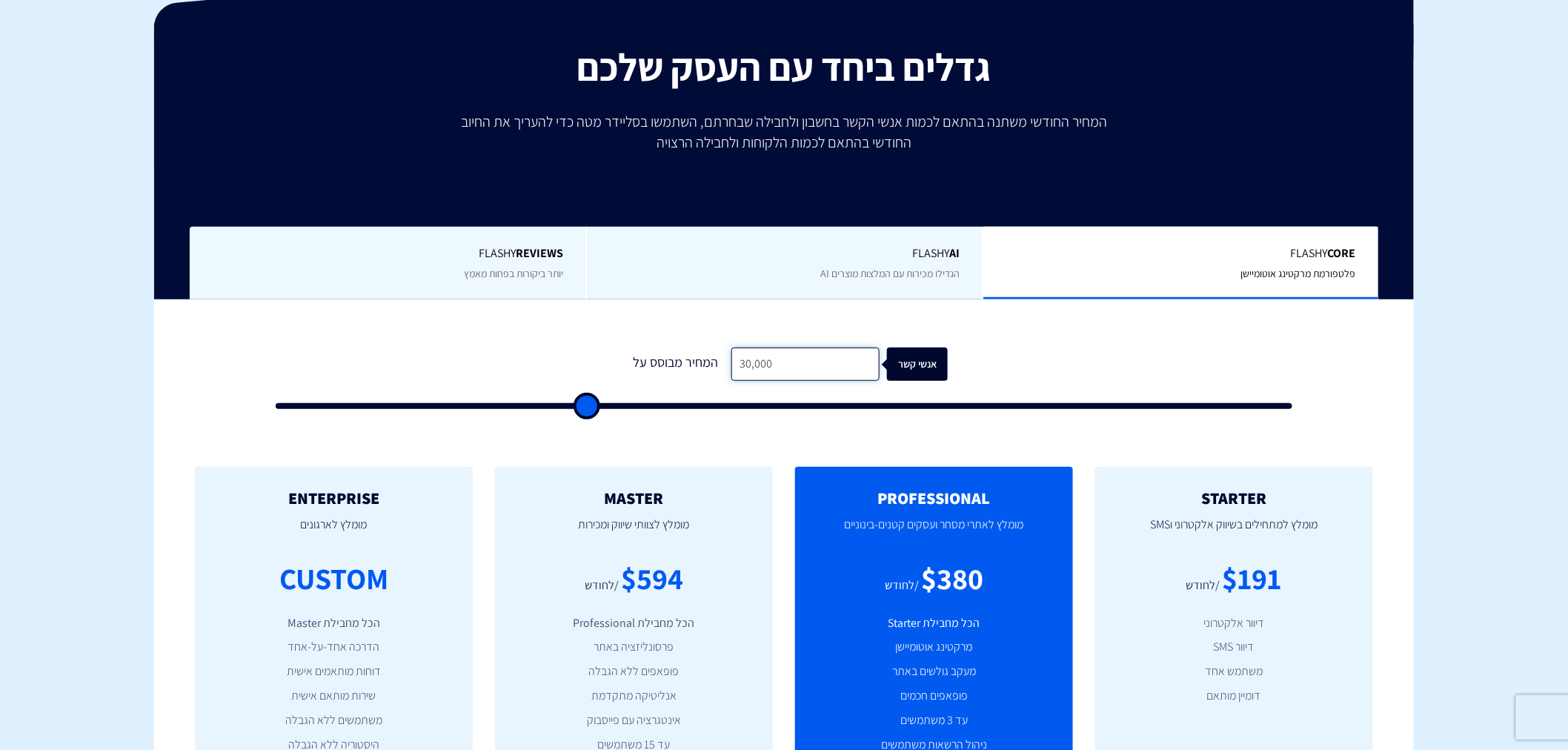
click at [779, 357] on input "30,000" at bounding box center [805, 364] width 148 height 34
type input "2"
type input "500"
type input "20"
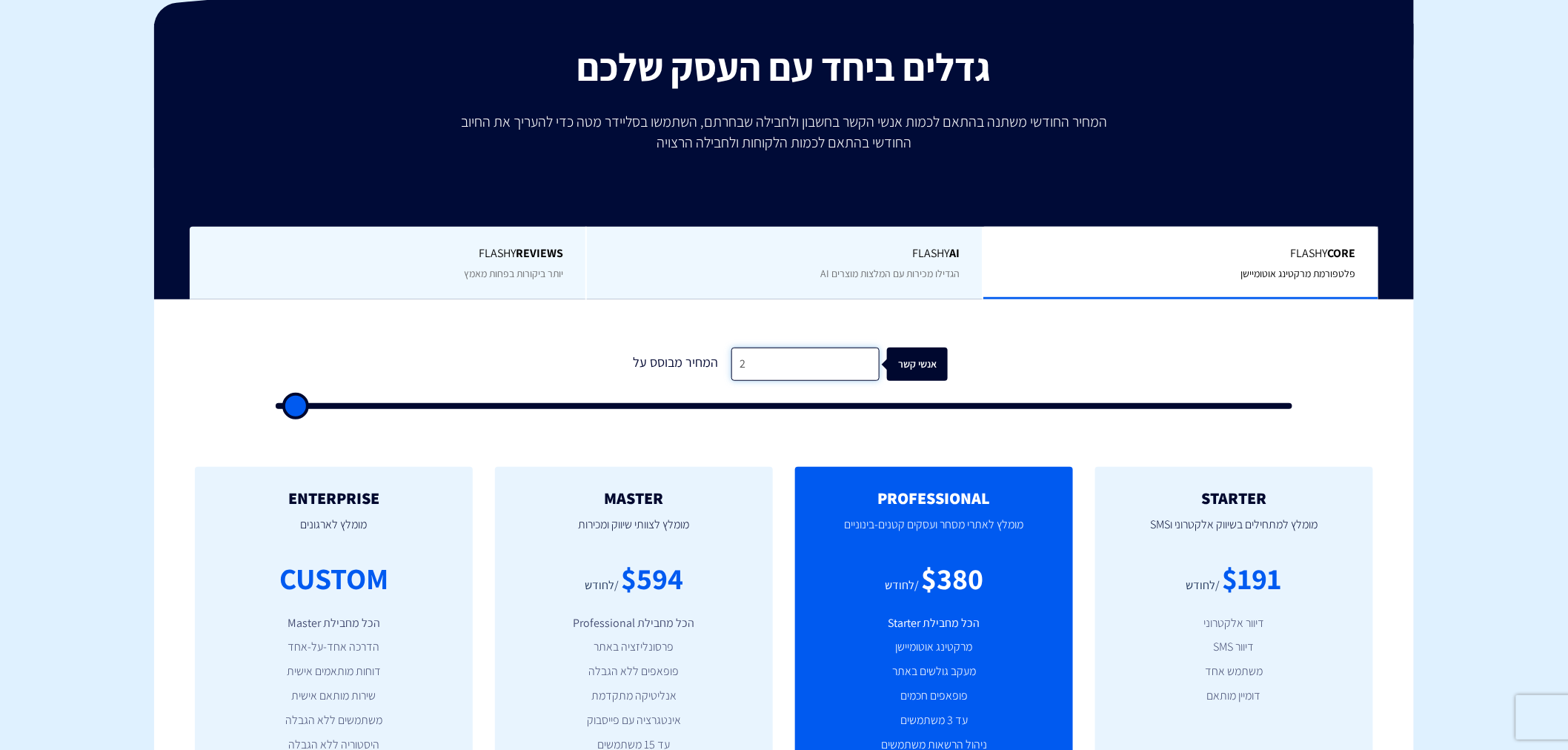
type input "500"
type input "200"
type input "500"
type input "2,000"
type input "2000"
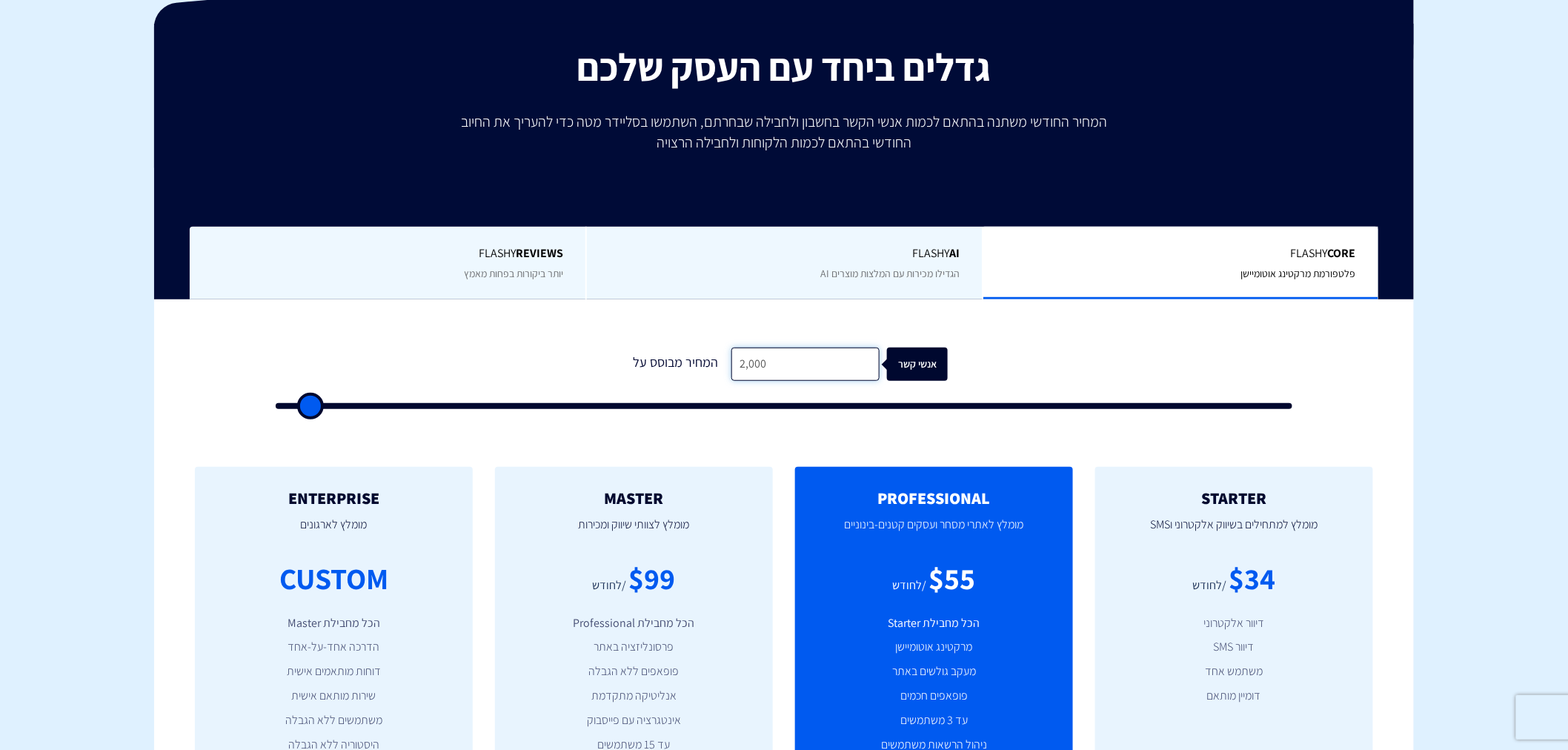
type input "20,000"
type input "20000"
type input "20,000"
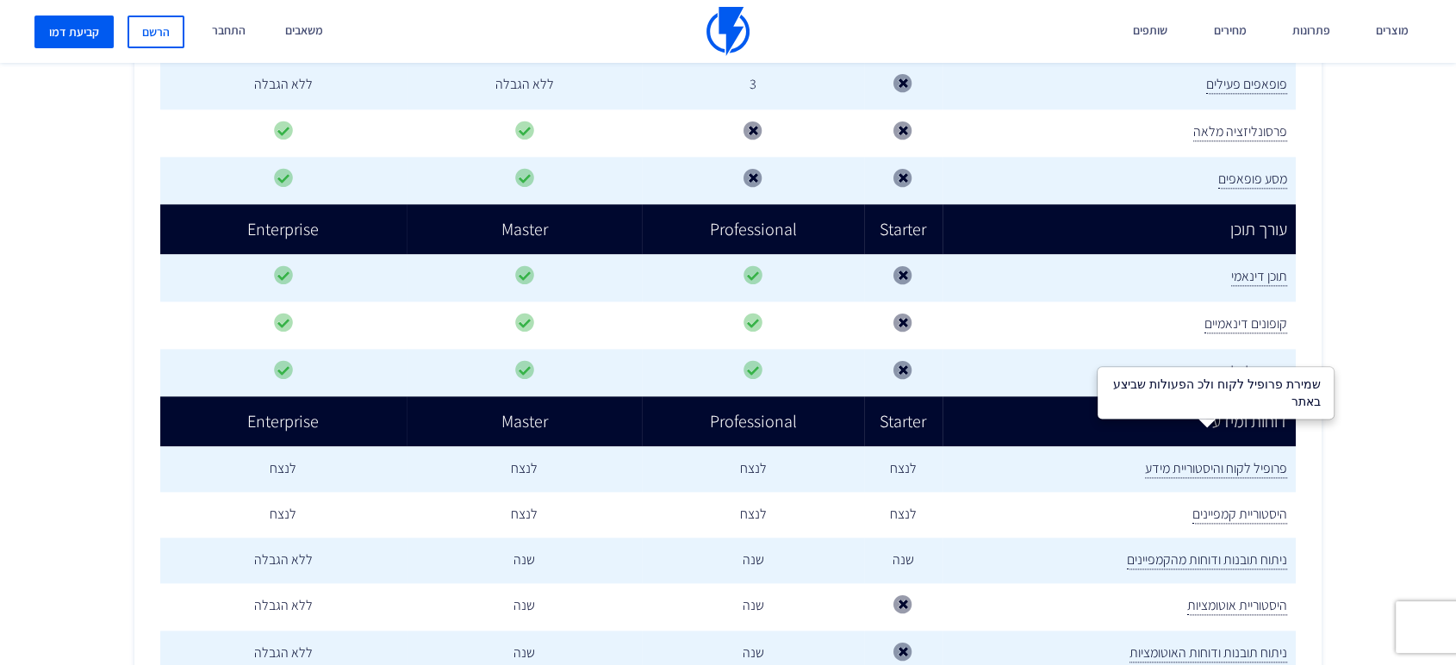
scroll to position [2043, 0]
